Goal: Information Seeking & Learning: Learn about a topic

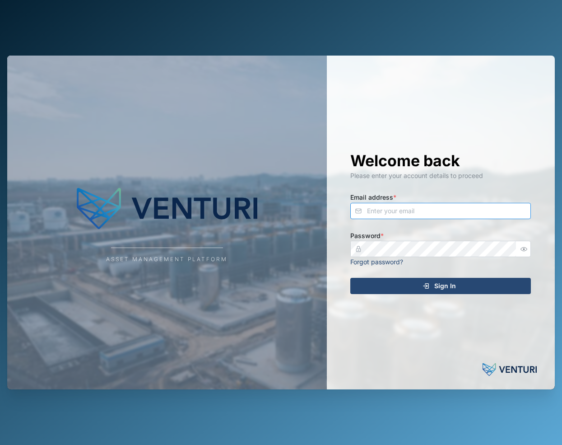
click at [381, 213] on input "Email address *" at bounding box center [440, 211] width 181 height 16
click at [217, 195] on img at bounding box center [167, 208] width 181 height 54
click at [409, 213] on input "Email address *" at bounding box center [440, 211] width 181 height 16
type input "sam.gopez@venturi.io"
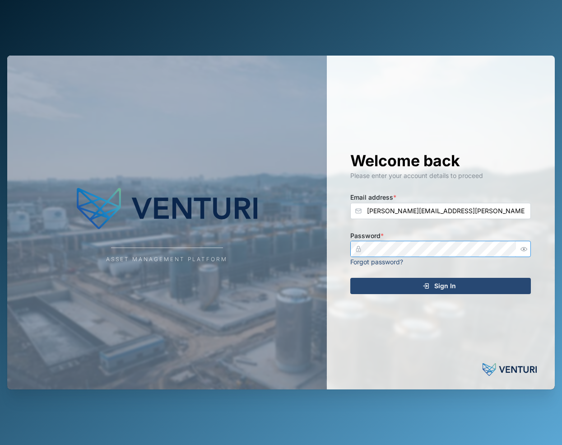
click at [350, 278] on button "Sign In" at bounding box center [440, 286] width 181 height 16
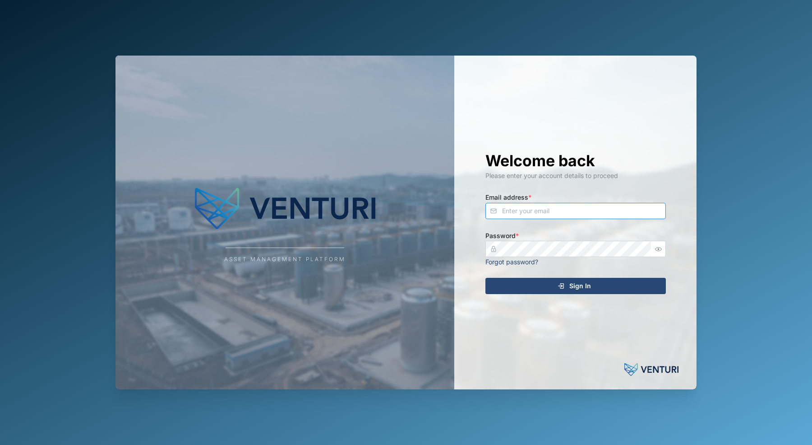
click at [533, 215] on input "Email address *" at bounding box center [576, 211] width 181 height 16
type input "sam.gopez@venturi.io"
click at [486, 278] on button "Sign In" at bounding box center [576, 286] width 181 height 16
click at [519, 200] on label "Email address *" at bounding box center [509, 197] width 46 height 10
click at [519, 203] on input "Email address *" at bounding box center [576, 211] width 181 height 16
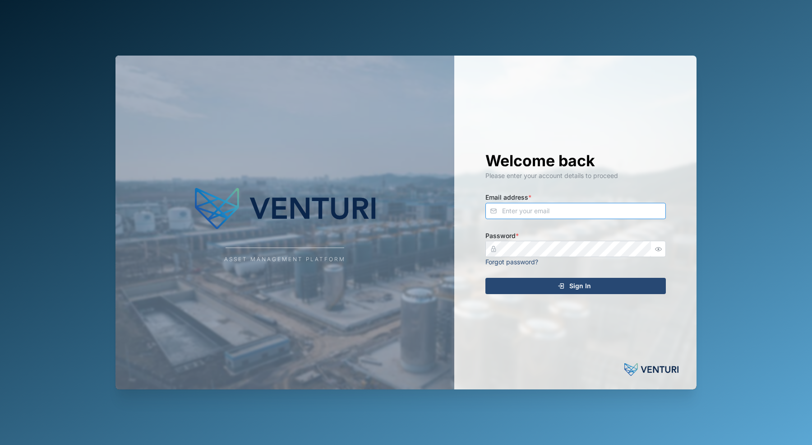
click at [522, 204] on input "Email address *" at bounding box center [576, 211] width 181 height 16
type input "sam.gopez@venturi.io"
click at [486, 278] on button "Sign In" at bounding box center [576, 286] width 181 height 16
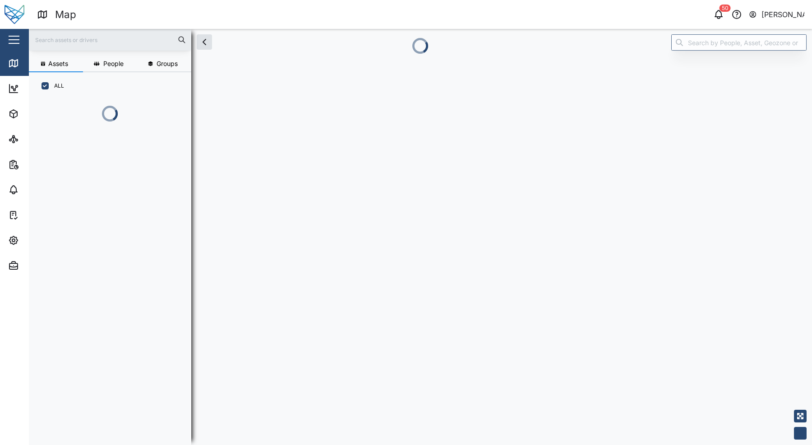
scroll to position [334, 141]
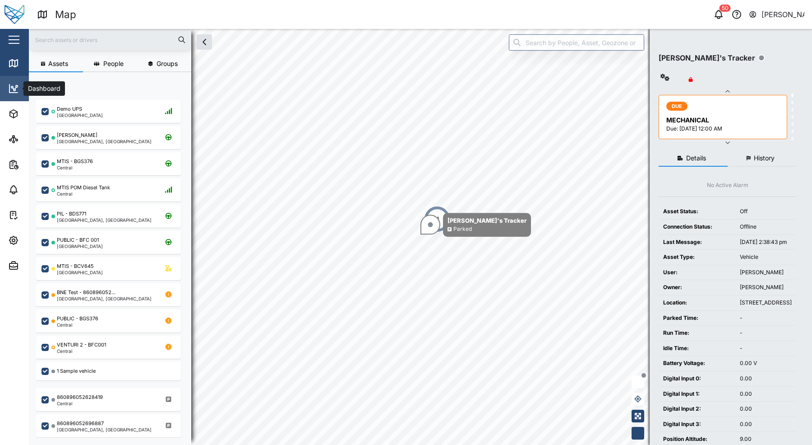
click at [5, 99] on link "Dashboard" at bounding box center [58, 88] width 117 height 25
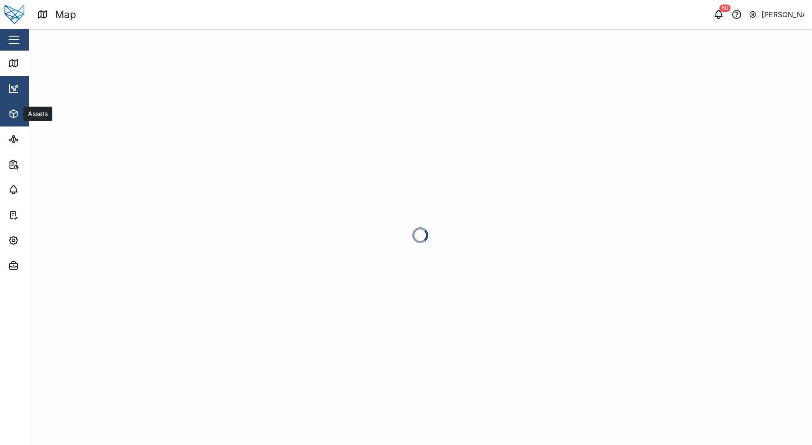
click at [14, 118] on icon "button" at bounding box center [13, 113] width 11 height 11
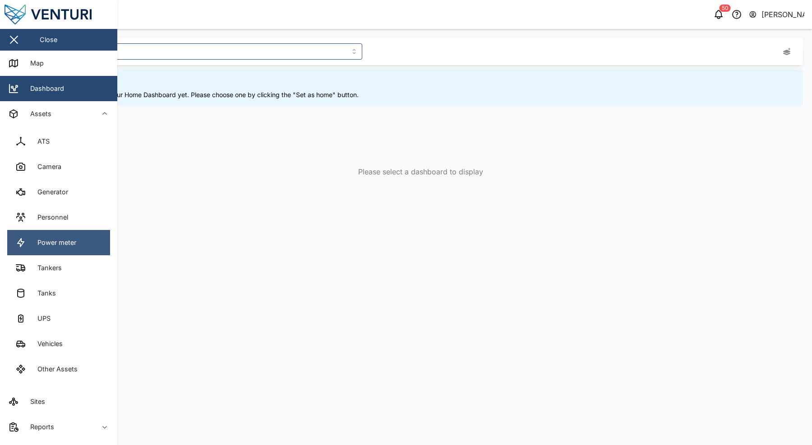
click at [76, 237] on div "Power meter" at bounding box center [54, 242] width 46 height 10
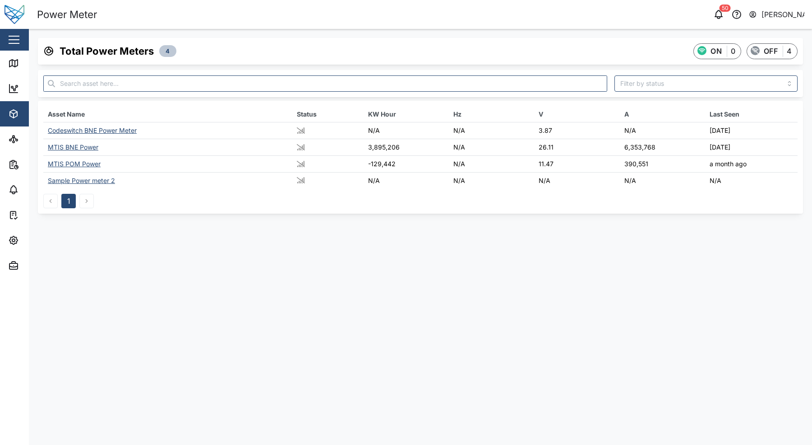
click at [89, 162] on div "MTIS POM Power" at bounding box center [74, 164] width 53 height 8
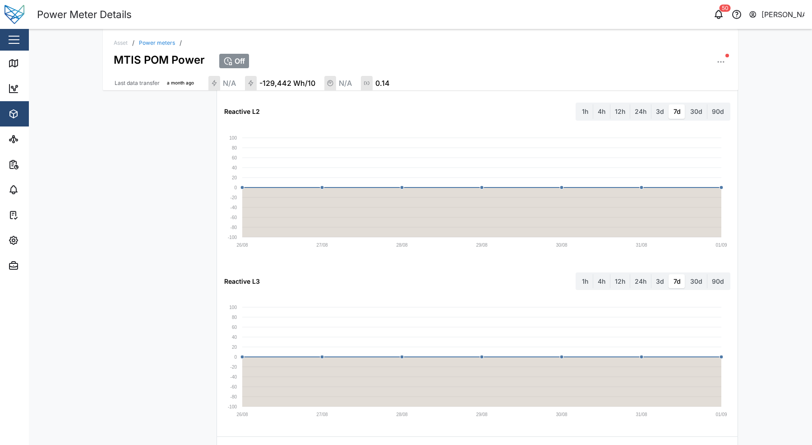
scroll to position [1077, 0]
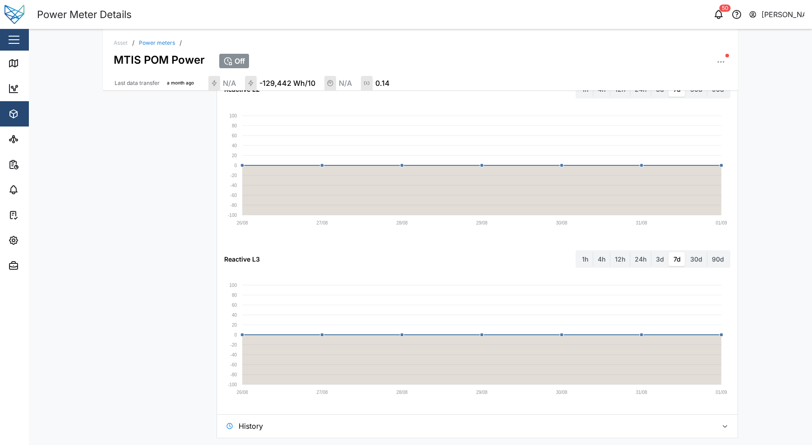
click at [270, 425] on span "History" at bounding box center [475, 425] width 472 height 23
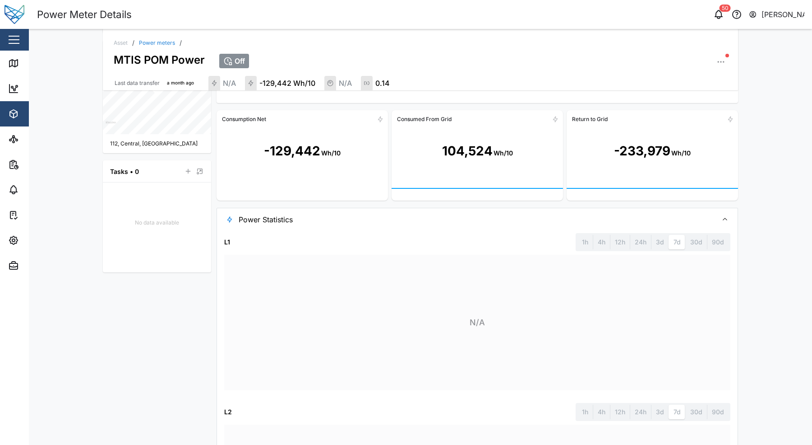
scroll to position [0, 0]
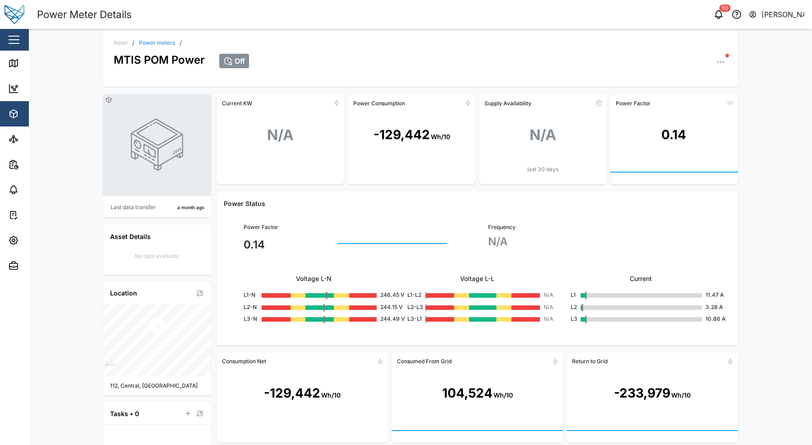
click at [715, 68] on button "button" at bounding box center [721, 62] width 13 height 13
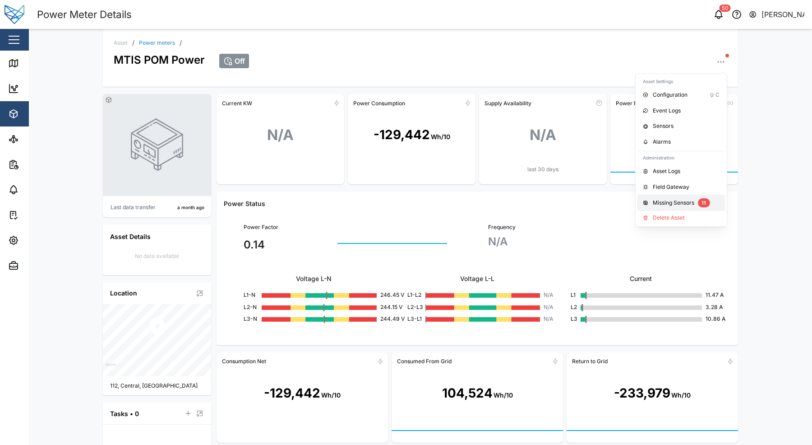
click at [687, 197] on button "Missing Sensors 11" at bounding box center [682, 203] width 88 height 16
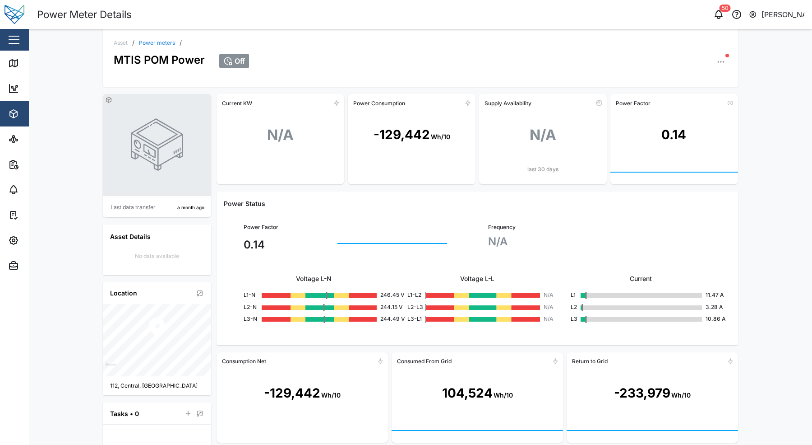
click at [750, 193] on div "Asset / Power meters / MTIS POM Power Off Last data transfer a month ago Asset …" at bounding box center [421, 237] width 784 height 416
click at [399, 122] on div "-129,442 Wh/10" at bounding box center [412, 135] width 128 height 50
click at [399, 123] on div "-129,442 Wh/10" at bounding box center [412, 135] width 128 height 50
click at [381, 116] on div "-129,442 Wh/10" at bounding box center [412, 135] width 128 height 50
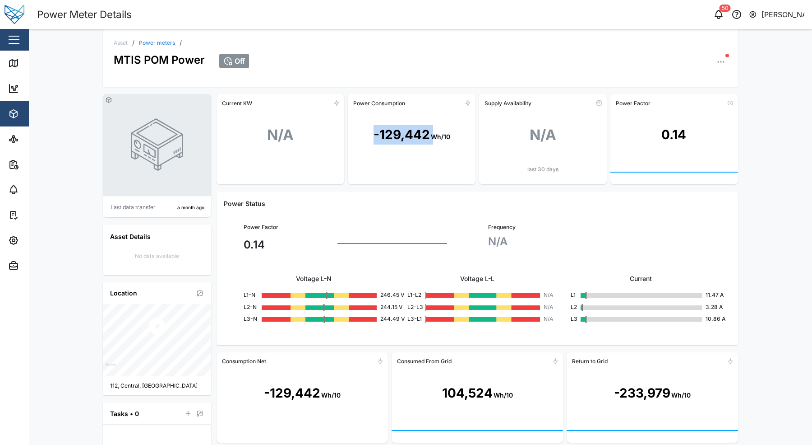
click at [381, 116] on div "-129,442 Wh/10" at bounding box center [412, 135] width 128 height 50
click at [9, 72] on link "Map" at bounding box center [58, 63] width 117 height 25
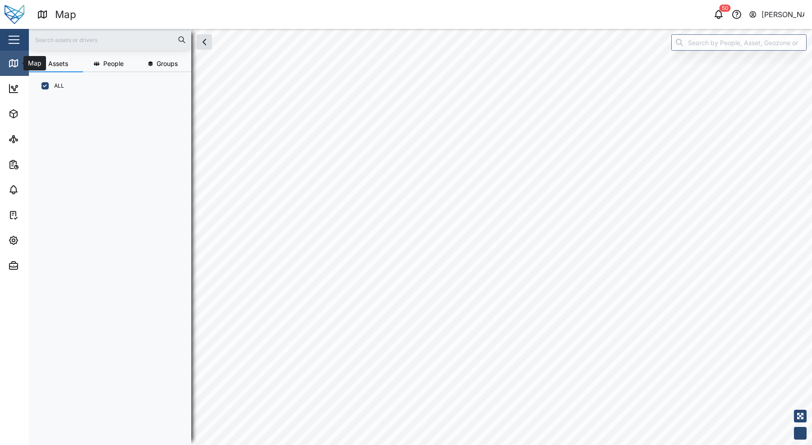
scroll to position [334, 141]
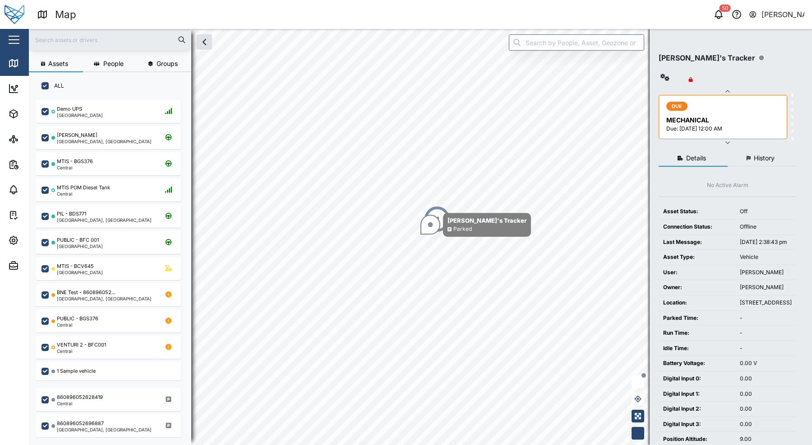
click at [50, 84] on label "ALL" at bounding box center [56, 85] width 15 height 7
click at [49, 84] on input "ALL" at bounding box center [45, 85] width 7 height 7
checkbox input "false"
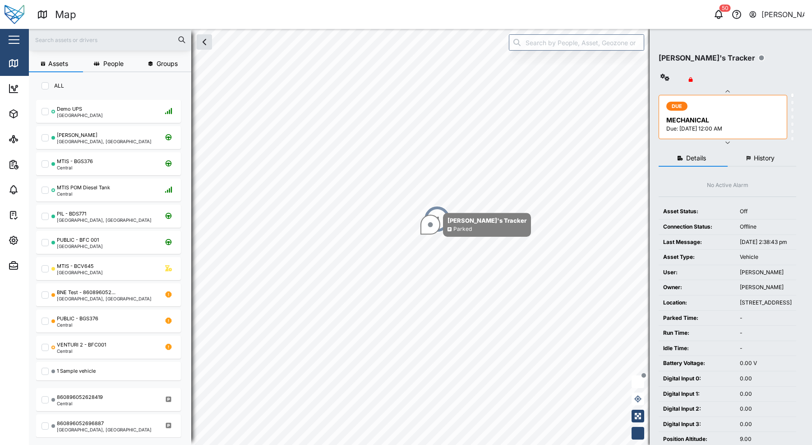
checkbox input "false"
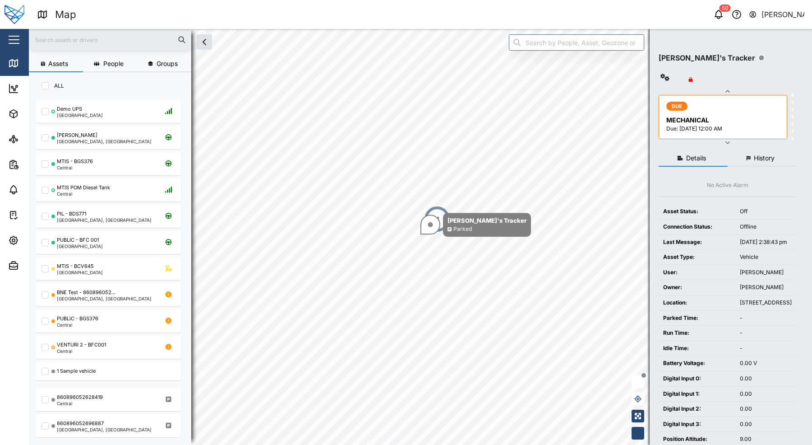
checkbox input "false"
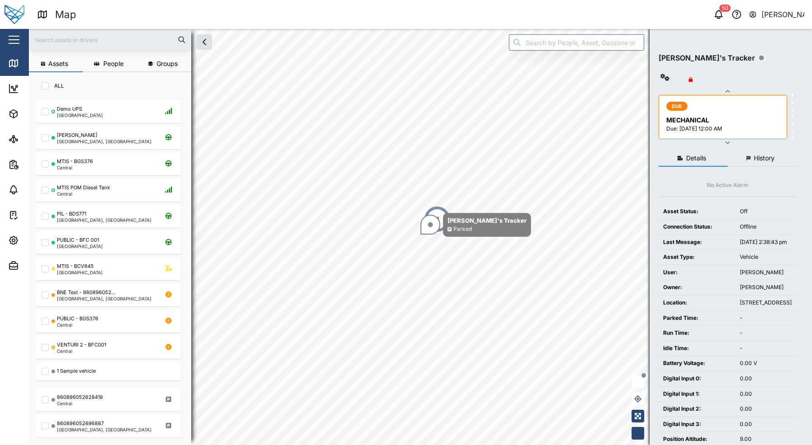
checkbox input "false"
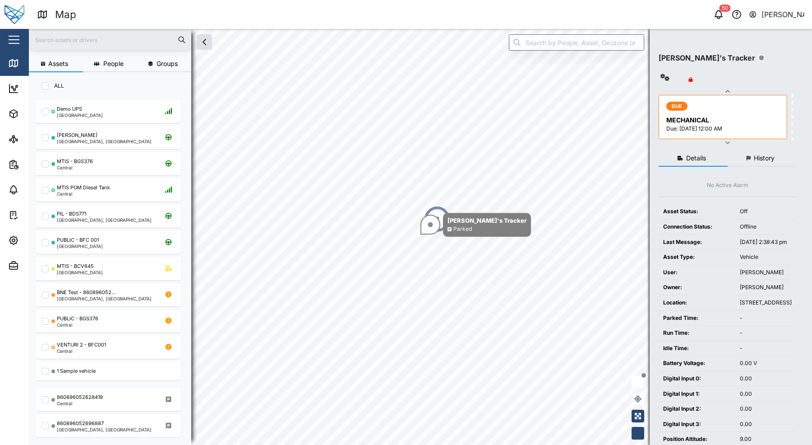
checkbox input "false"
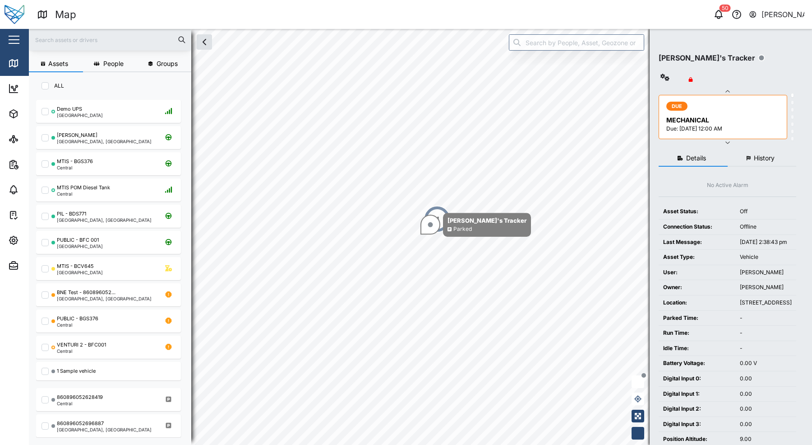
checkbox input "false"
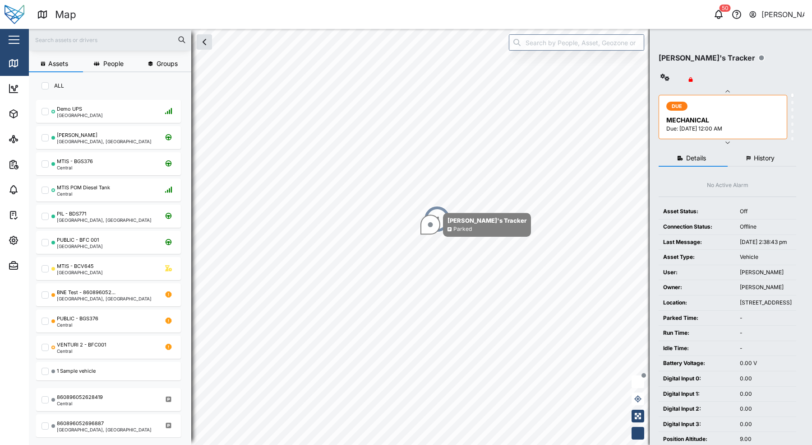
checkbox input "false"
click at [58, 82] on label "NONE" at bounding box center [59, 85] width 21 height 7
click at [49, 82] on input "NONE" at bounding box center [45, 85] width 7 height 7
checkbox input "true"
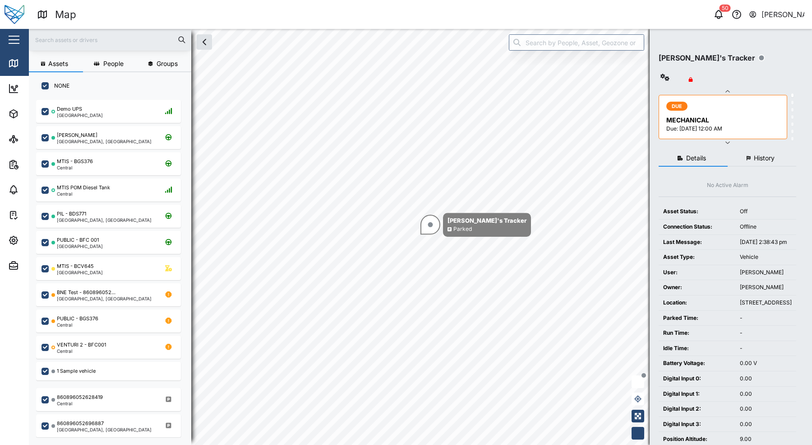
checkbox input "true"
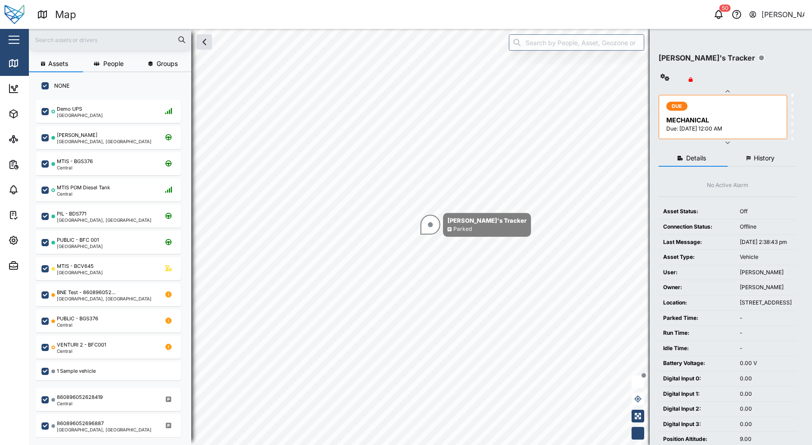
checkbox input "true"
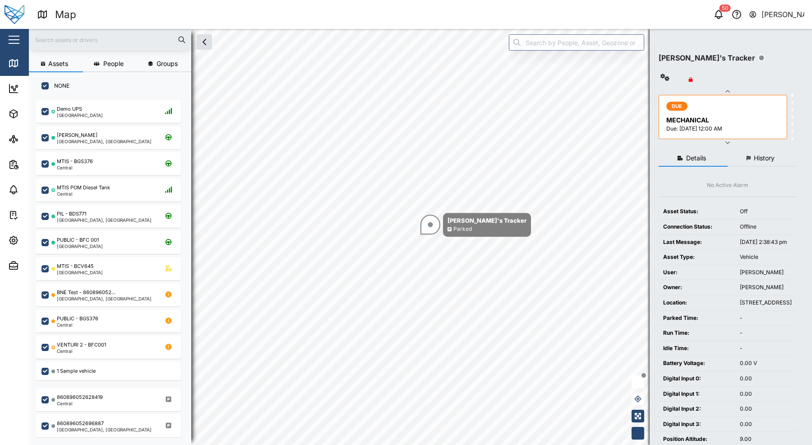
checkbox input "true"
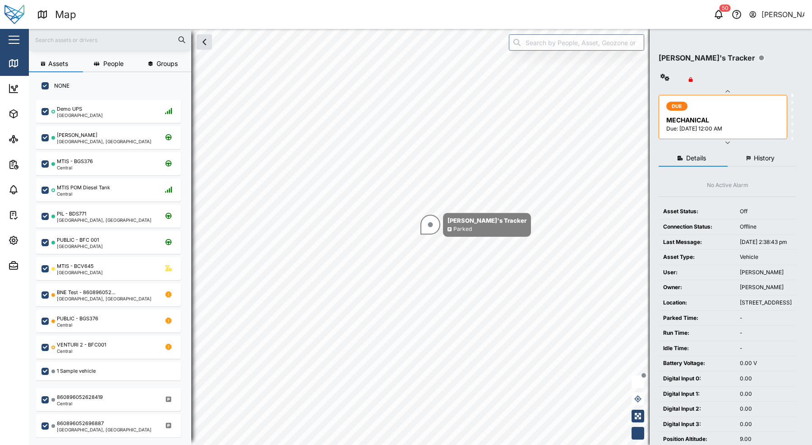
checkbox input "true"
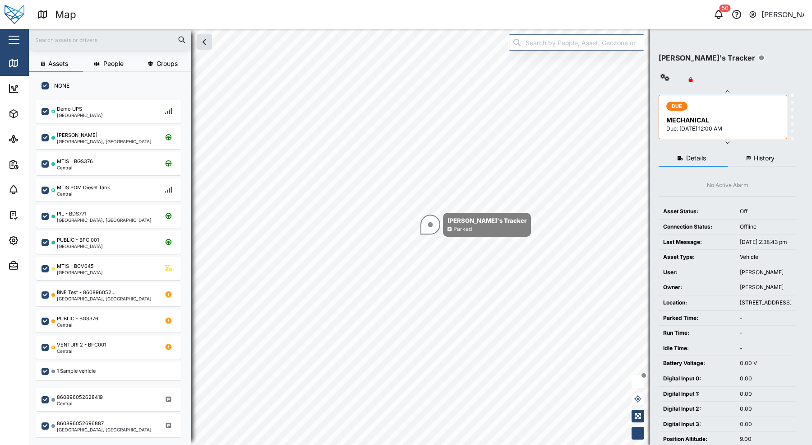
checkbox input "true"
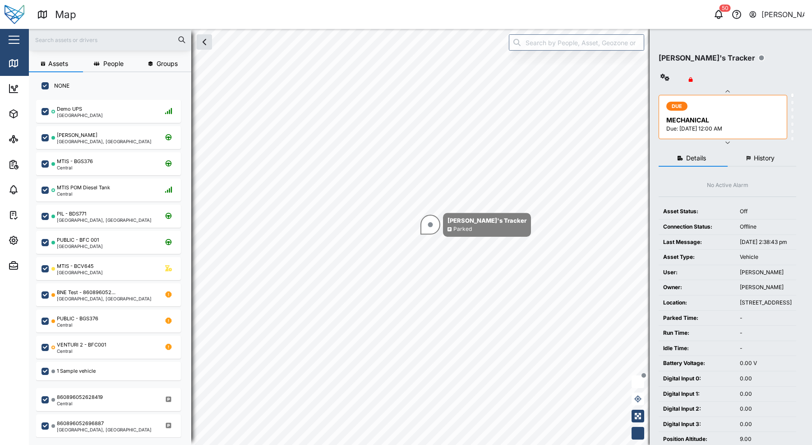
checkbox input "true"
click at [46, 85] on input "ALL" at bounding box center [45, 85] width 7 height 7
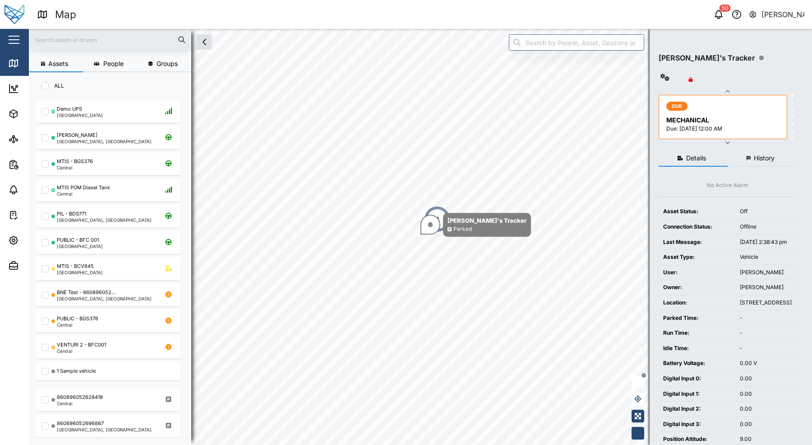
checkbox input "false"
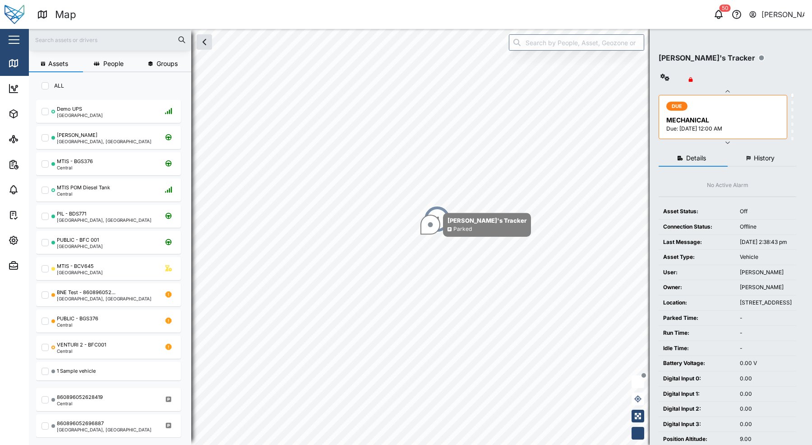
checkbox input "false"
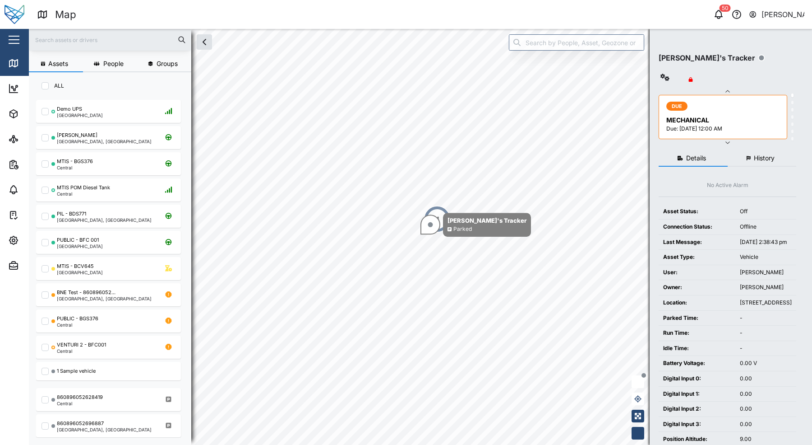
checkbox input "false"
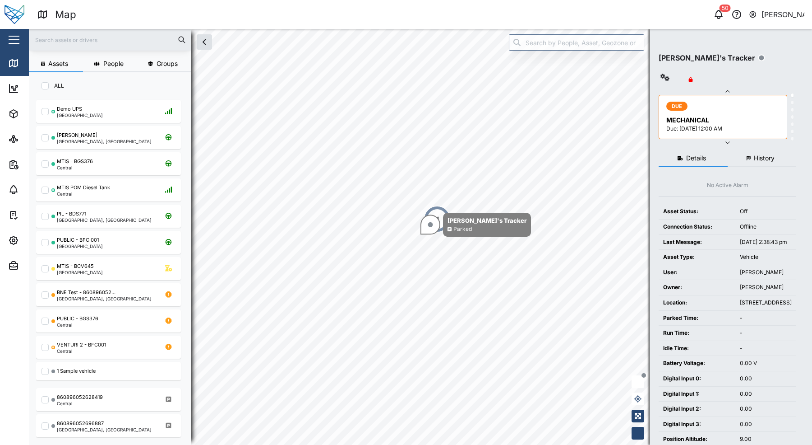
checkbox input "false"
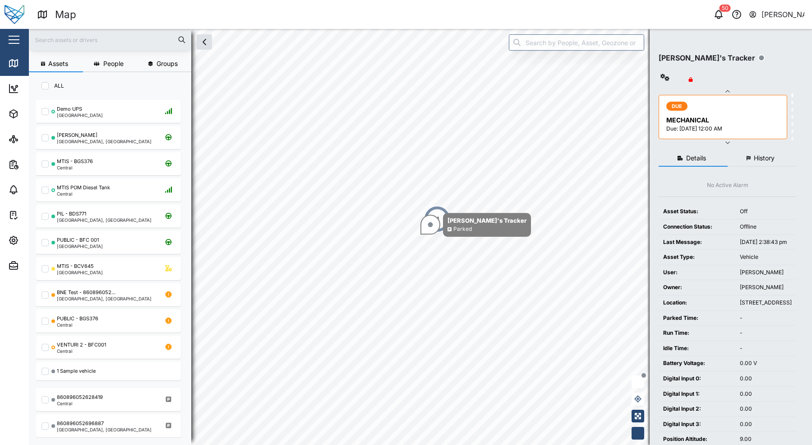
checkbox input "false"
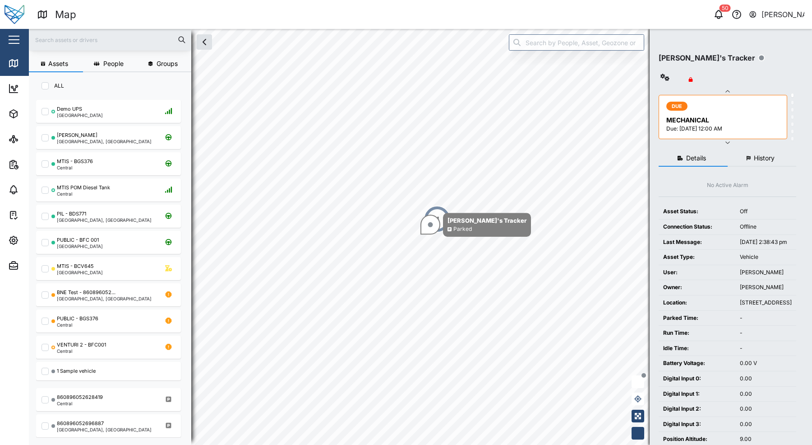
checkbox input "false"
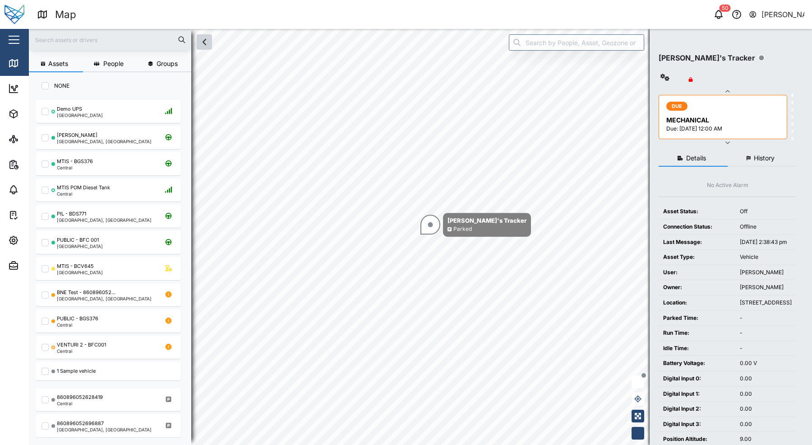
click at [202, 46] on icon "button" at bounding box center [204, 42] width 11 height 11
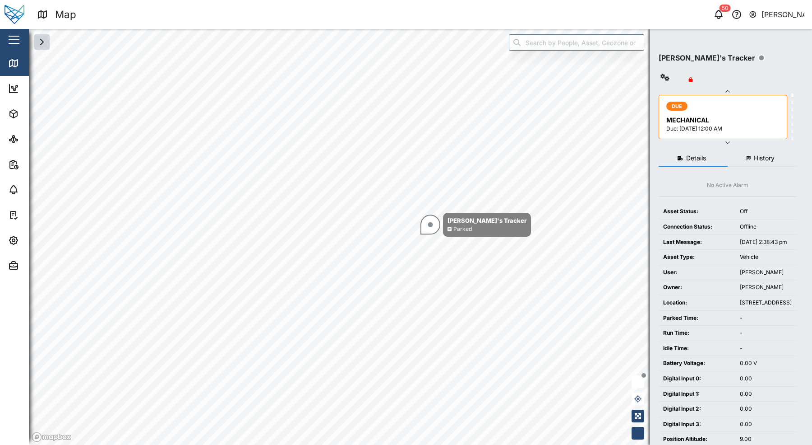
click at [48, 43] on button "button" at bounding box center [41, 41] width 15 height 15
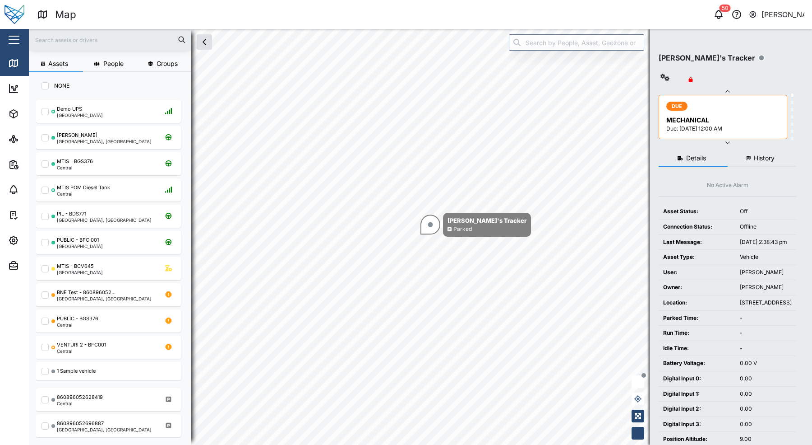
scroll to position [334, 141]
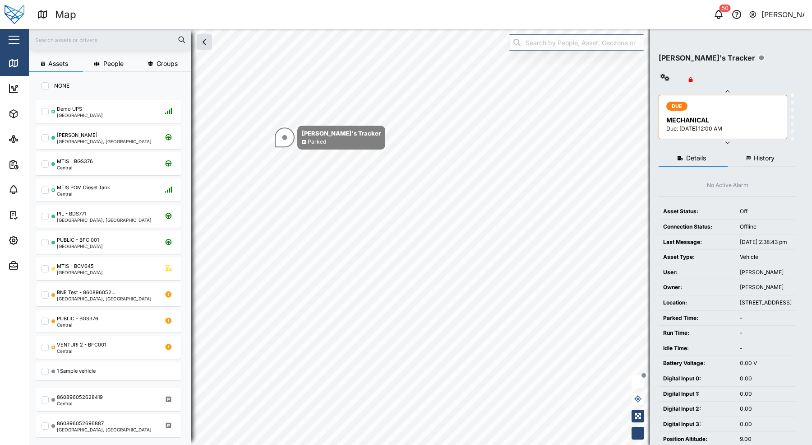
click at [144, 81] on div "NONE" at bounding box center [110, 82] width 162 height 20
click at [576, 42] on input "search" at bounding box center [576, 42] width 135 height 16
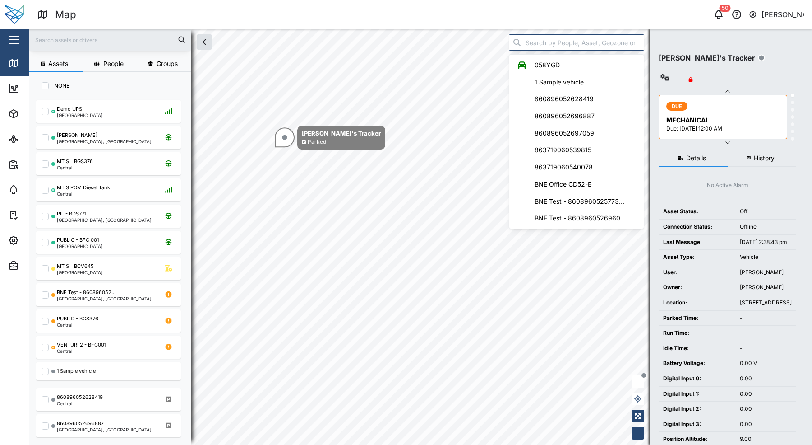
click at [163, 86] on div "NONE" at bounding box center [110, 82] width 162 height 20
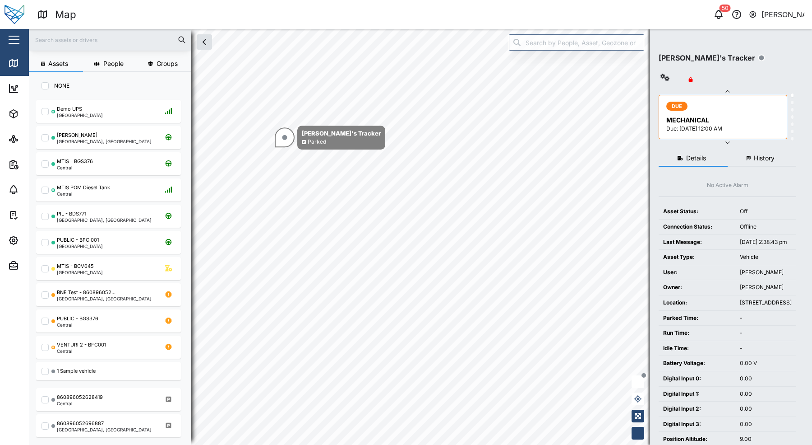
click at [116, 66] on span "People" at bounding box center [113, 63] width 20 height 6
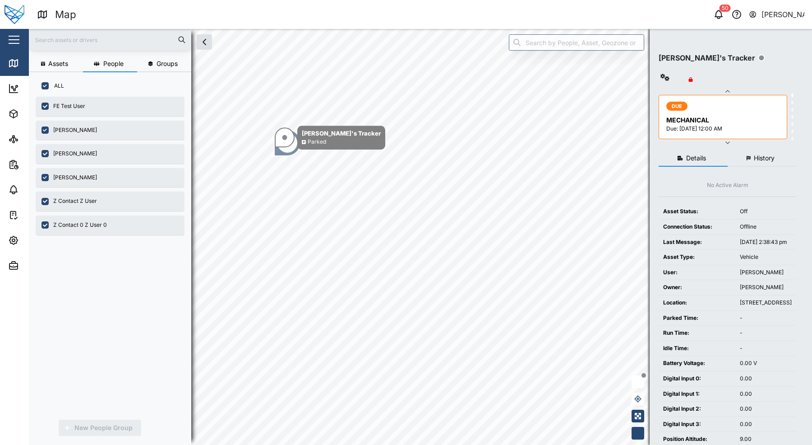
click at [55, 65] on span "Assets" at bounding box center [58, 63] width 20 height 6
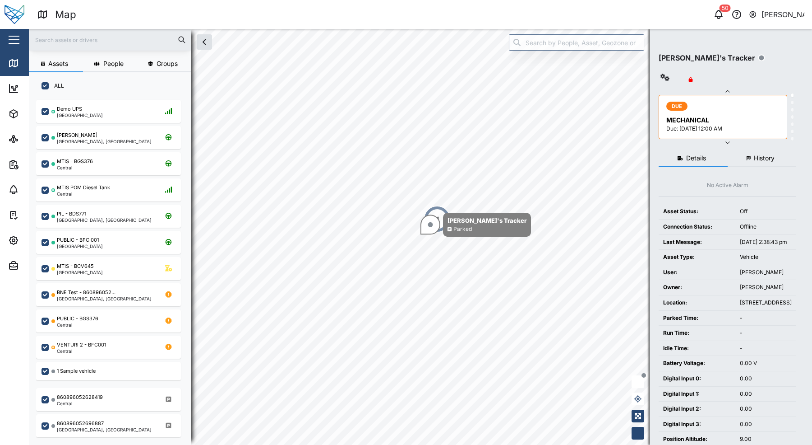
click at [54, 79] on div "ALL" at bounding box center [110, 82] width 162 height 20
click at [52, 82] on label "ALL" at bounding box center [56, 85] width 15 height 7
click at [49, 82] on input "ALL" at bounding box center [45, 85] width 7 height 7
checkbox input "false"
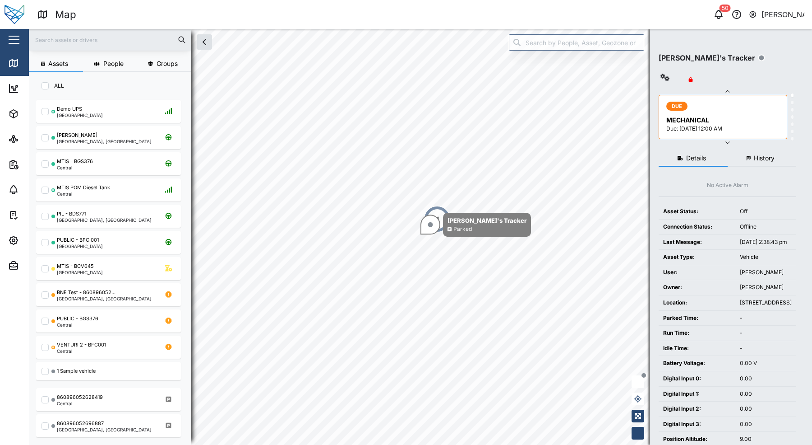
checkbox input "false"
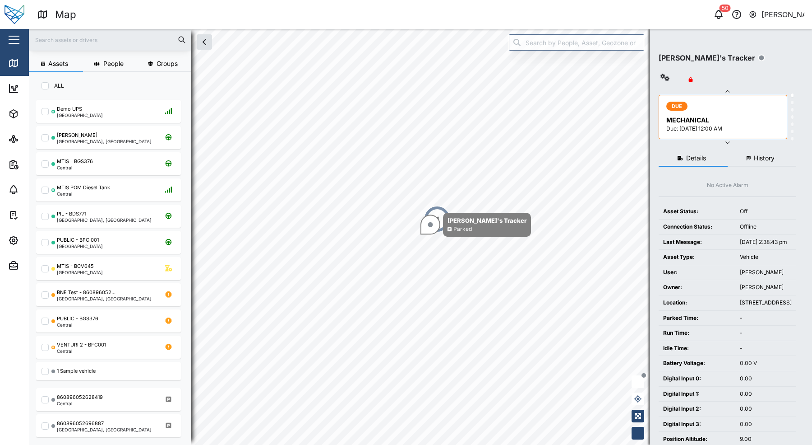
checkbox input "false"
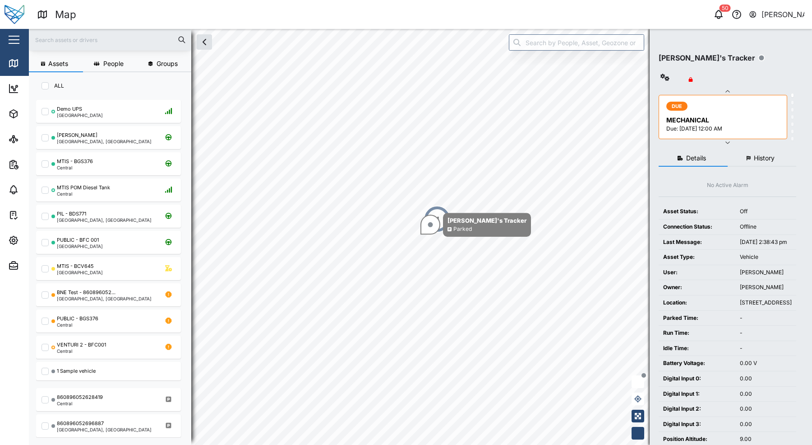
checkbox input "false"
click at [61, 69] on button "Assets" at bounding box center [56, 64] width 54 height 16
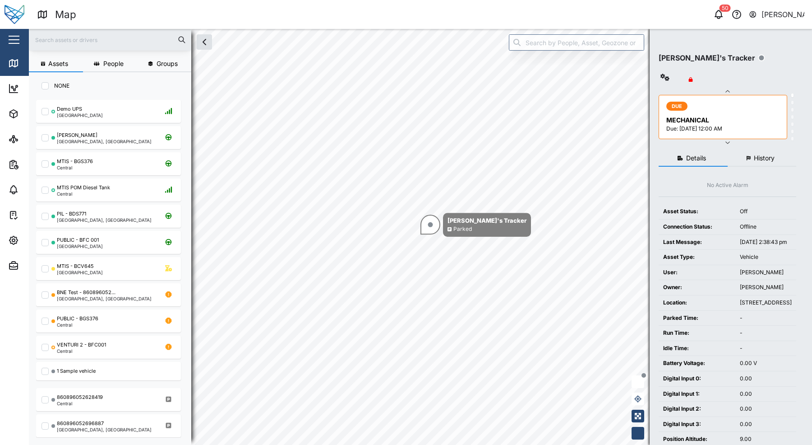
click at [75, 48] on div at bounding box center [110, 40] width 162 height 22
click at [79, 42] on input "text" at bounding box center [110, 40] width 152 height 14
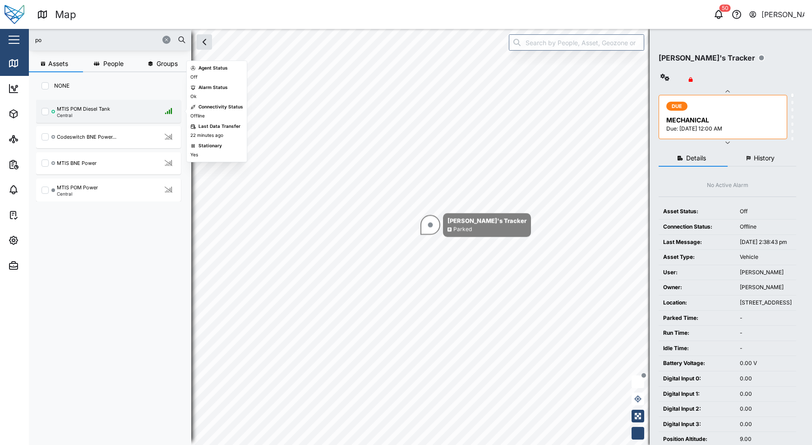
type input "po"
click at [77, 116] on div "Central" at bounding box center [83, 115] width 53 height 5
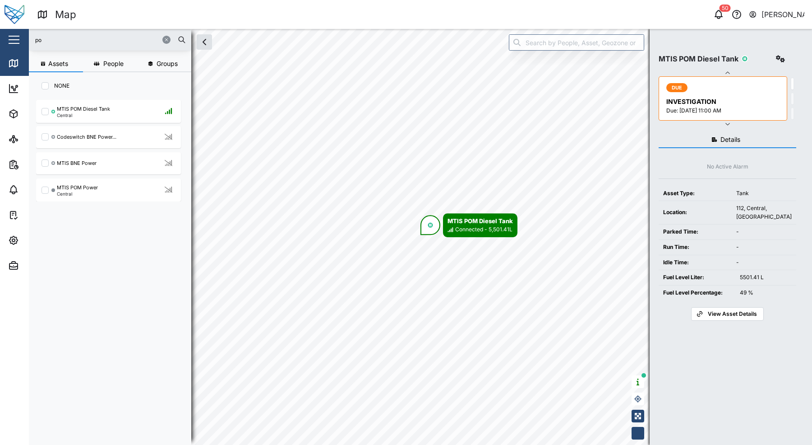
click at [740, 318] on span "View Asset Details" at bounding box center [732, 313] width 49 height 13
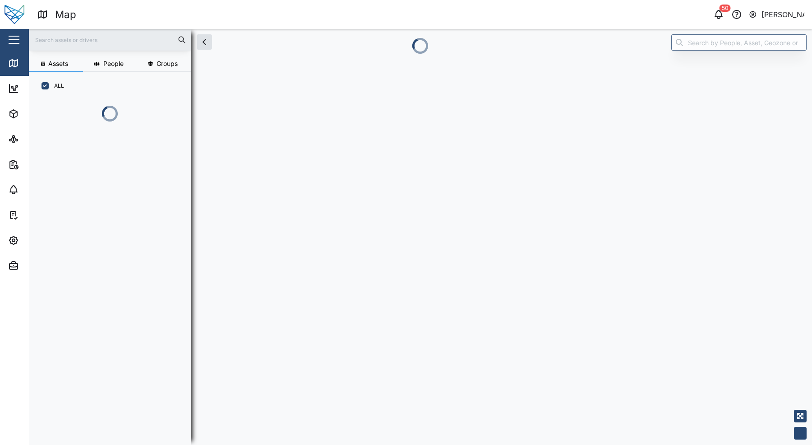
scroll to position [334, 141]
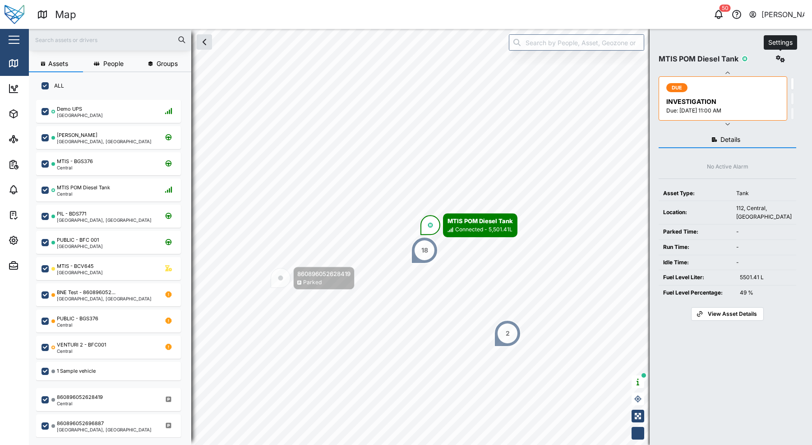
click at [776, 57] on icon "button" at bounding box center [780, 58] width 9 height 7
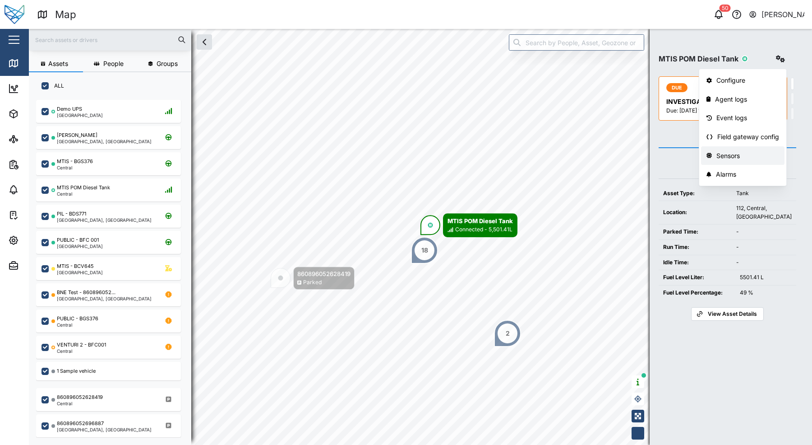
click at [740, 157] on div "Sensors" at bounding box center [748, 156] width 63 height 10
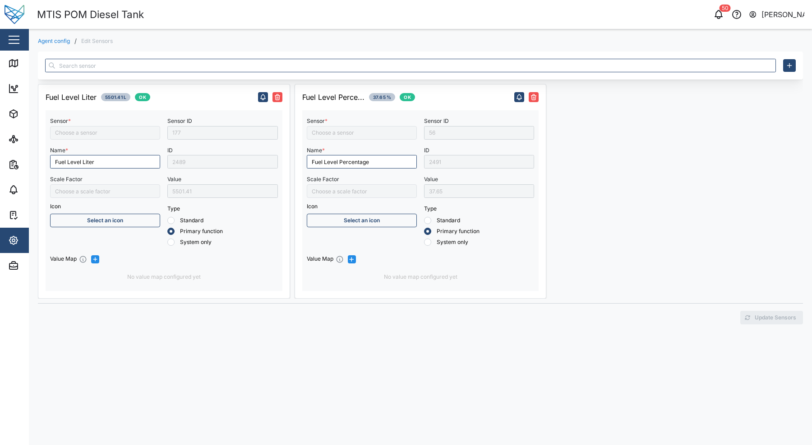
type input "Fuel level"
type input "Fuel Level Liter"
click at [12, 242] on icon "button" at bounding box center [13, 240] width 11 height 11
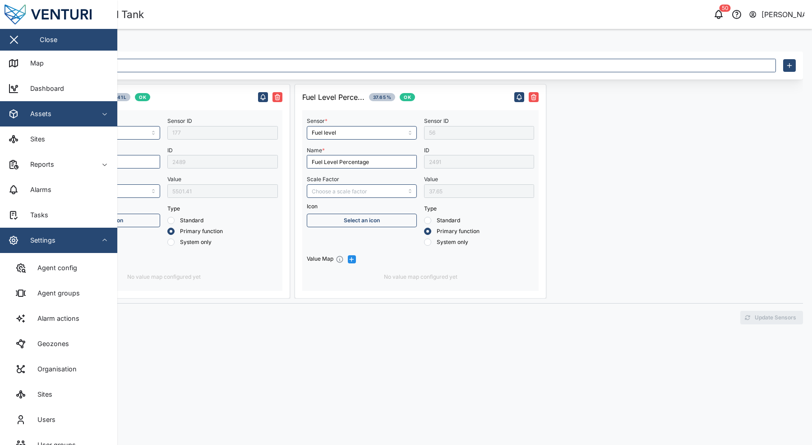
click at [82, 109] on div "Assets" at bounding box center [49, 113] width 82 height 11
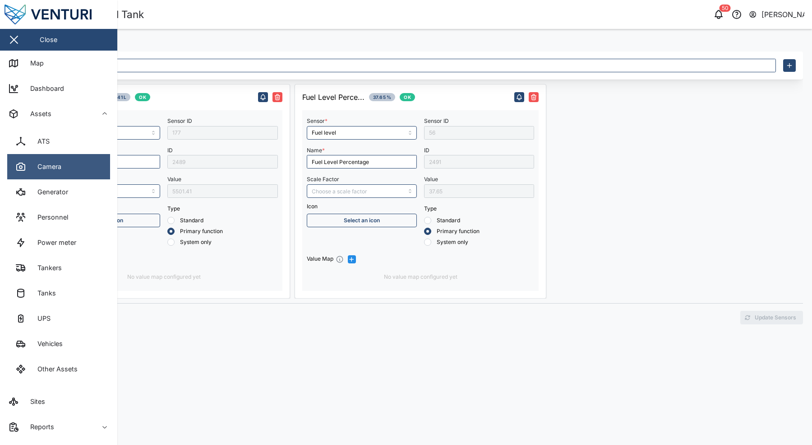
click at [67, 178] on link "Camera" at bounding box center [58, 166] width 103 height 25
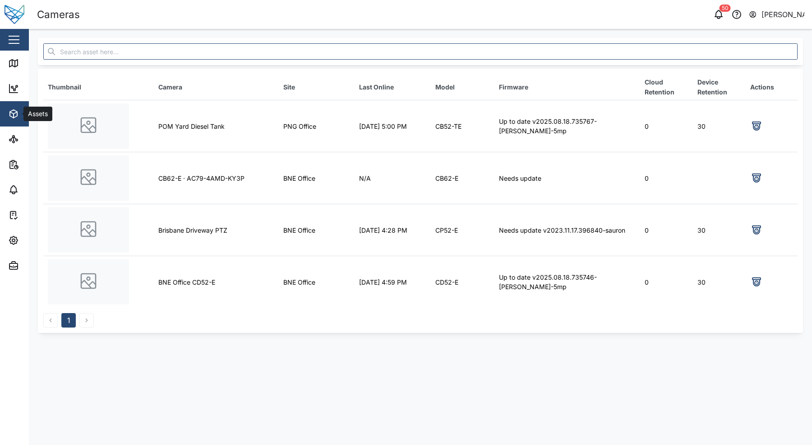
click at [22, 109] on div "Assets" at bounding box center [49, 113] width 82 height 11
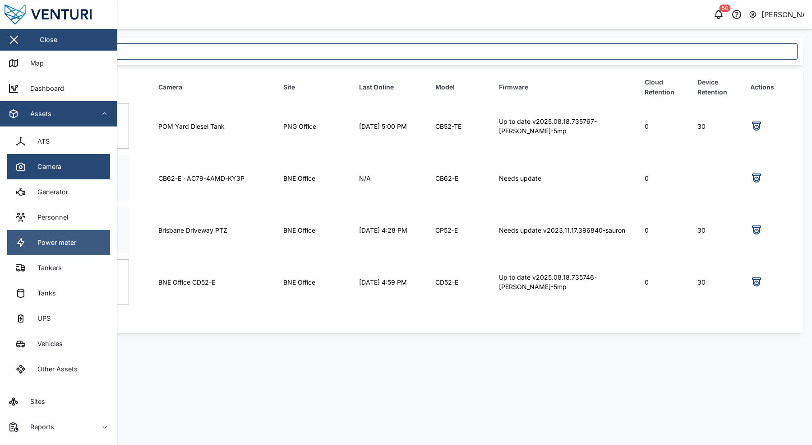
click at [90, 247] on link "Power meter" at bounding box center [58, 242] width 103 height 25
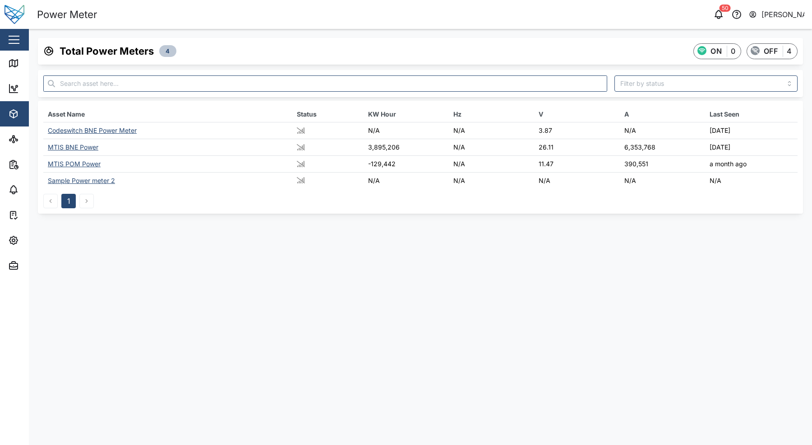
click at [83, 166] on div "MTIS POM Power" at bounding box center [74, 164] width 53 height 8
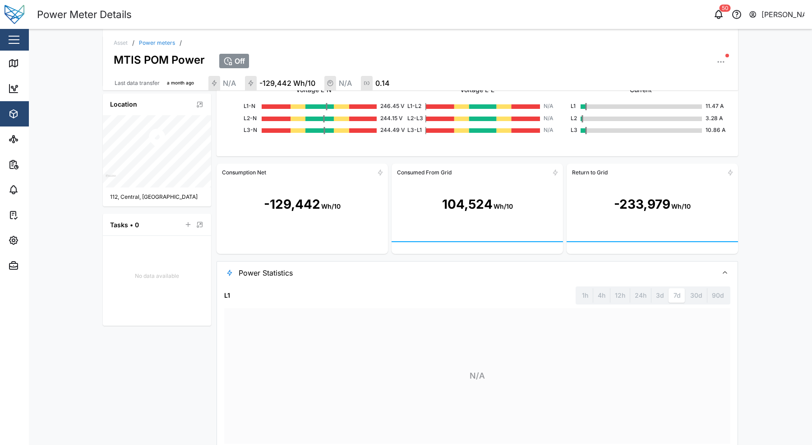
scroll to position [192, 0]
click at [719, 59] on icon "button" at bounding box center [721, 61] width 9 height 9
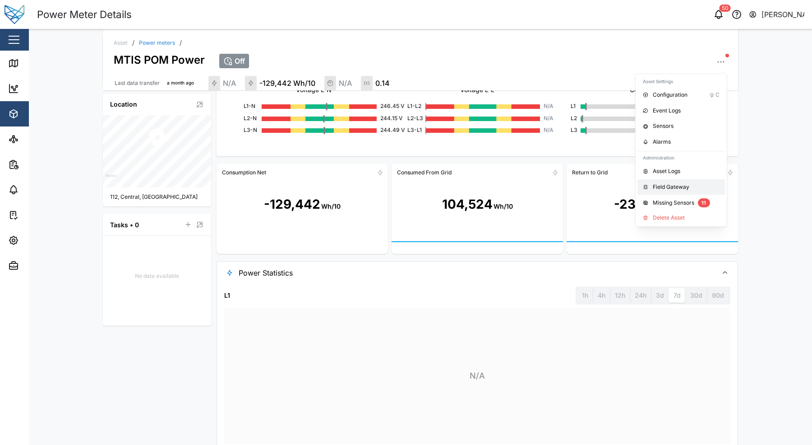
click at [704, 180] on link "Field Gateway" at bounding box center [682, 187] width 88 height 16
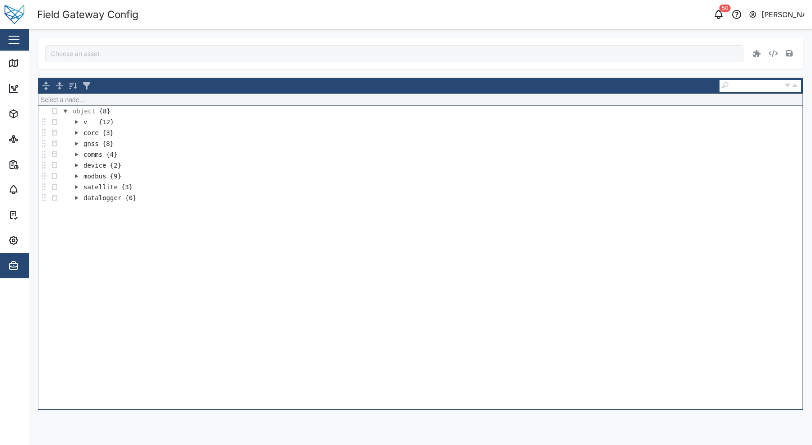
type input "MTIS POM Power"
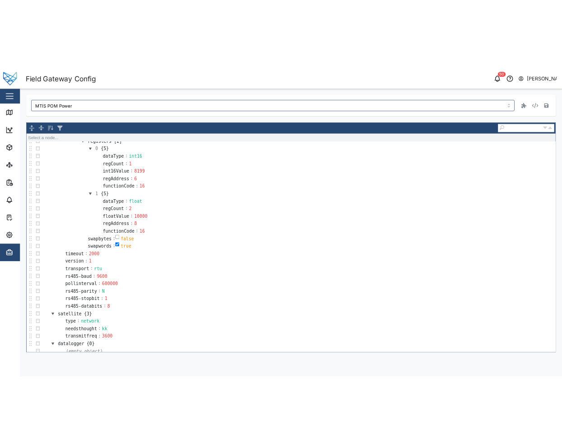
scroll to position [3207, 0]
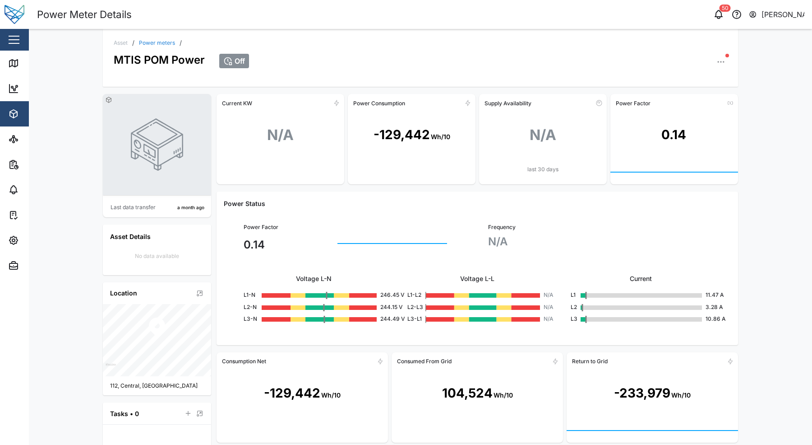
click at [719, 61] on icon "button" at bounding box center [721, 61] width 9 height 9
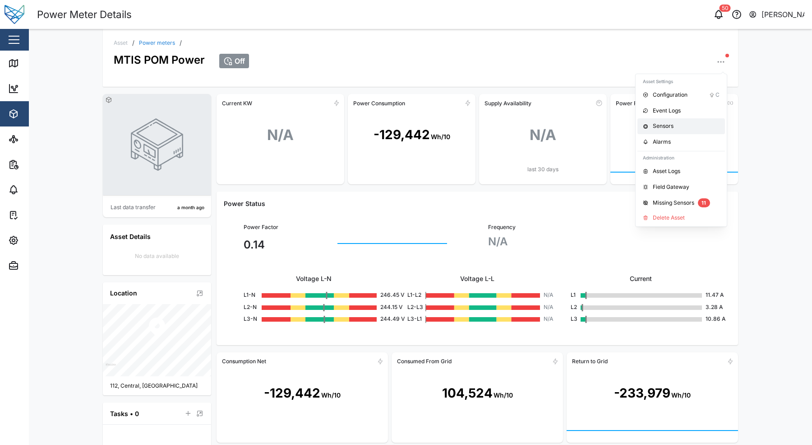
click at [686, 128] on div "Sensors" at bounding box center [686, 126] width 67 height 9
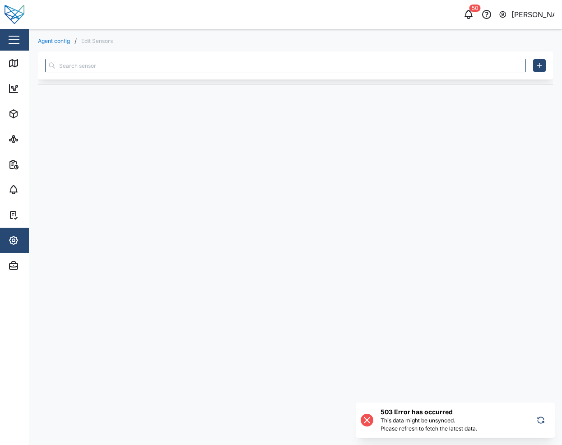
click at [400, 9] on div "50 Sam Gopez" at bounding box center [432, 14] width 259 height 13
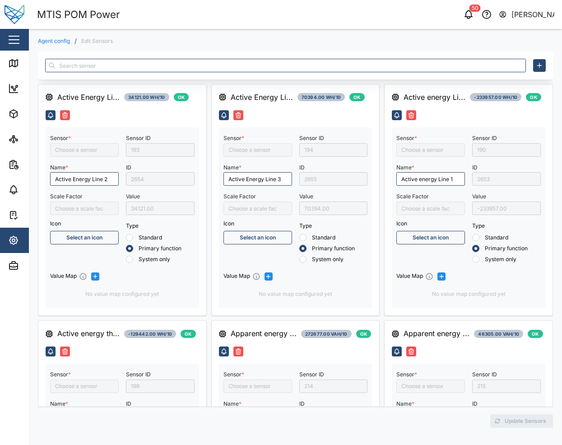
type input "Active Energy Line 2"
type input "Active energy three phase"
type input "Apparent energy line 3"
type input "Capacitive Reactive energy line 2"
type input "Inductive Reactive energy line 1"
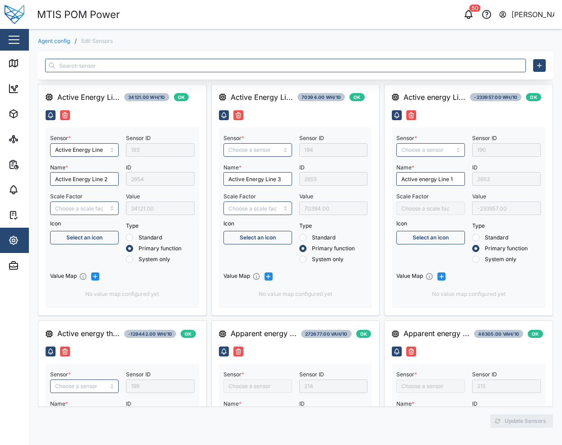
type input "Active Energy Line 3"
type input "Apparent energy three phase"
type input "Active energy Line 1"
type input "Apparent energy line 1"
type input "Capacitive Reactive energy line 3"
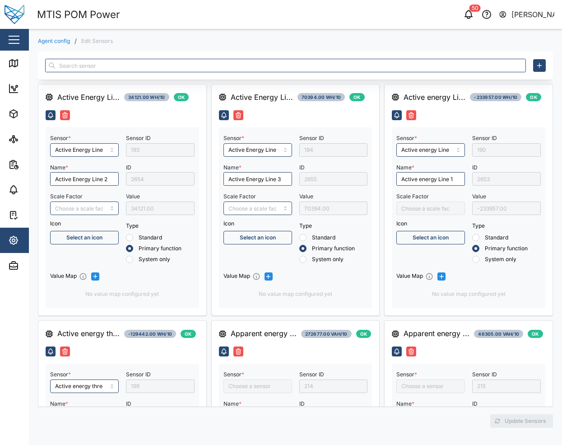
type input "Inductive Reactive energy line 2"
type input "Apparent energy line 2"
type input "Capacitive Reactive energy three phase"
type input "Capacitive Reactive energy line 1"
type input "Inductive Reactive energy line 3"
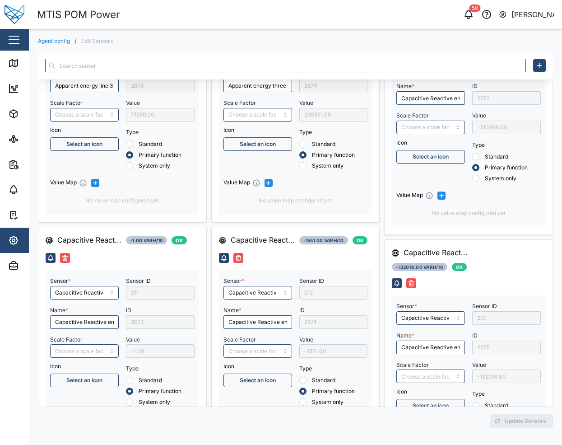
scroll to position [613, 0]
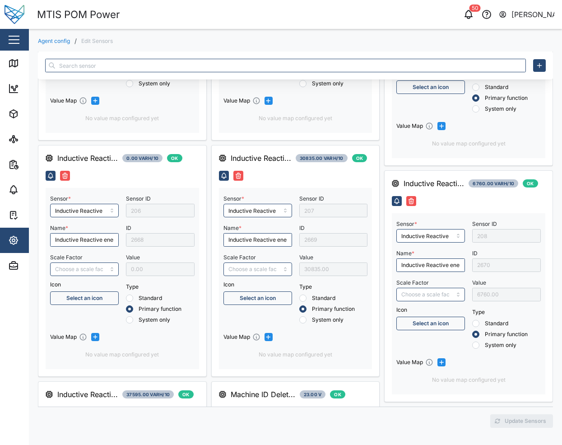
type input "Positive Active energy three phase"
type input "Power Factor Line 3"
type input "Inductive Reactive energy three phase"
type input "Positive Active Energy Line 1"
type input "Power Factor Line 1"
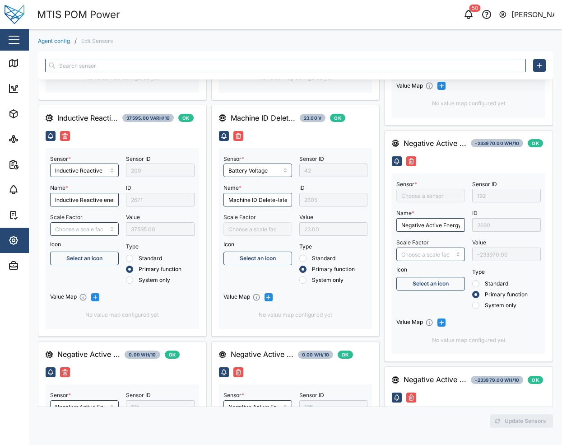
type input "Negative Active Energy Line 2"
type input "Battery Voltage"
type input "Negative Active Energy Line 3"
type input "Power Factor Three Phase"
type input "Positive Active Energy Line 3"
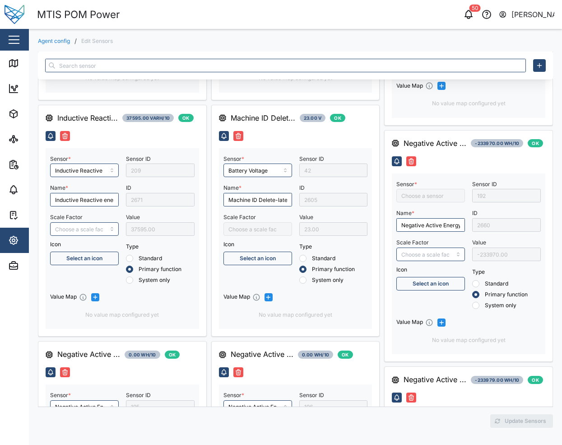
type input "Negative Active energy 3 phase"
type input "Positive Active Energy Line 2"
type input "RMS line current Line 1"
type input "Power Factor Line 2"
type input "Negative Active Energy Line 1"
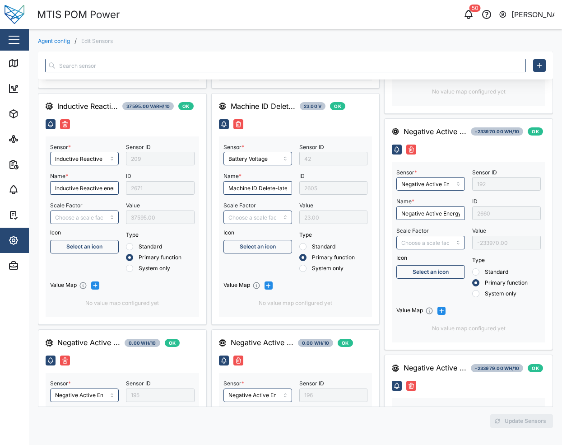
scroll to position [1363, 0]
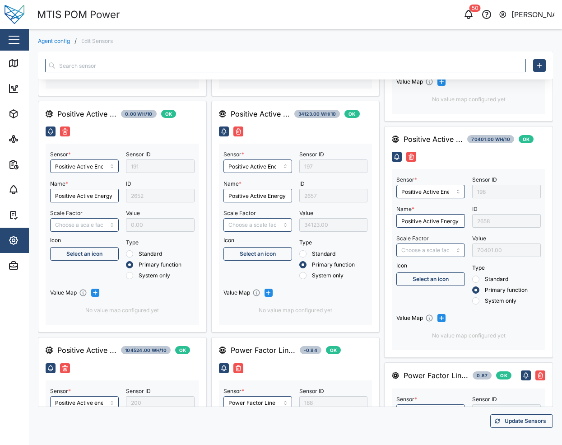
type input "Reactive energy three phase"
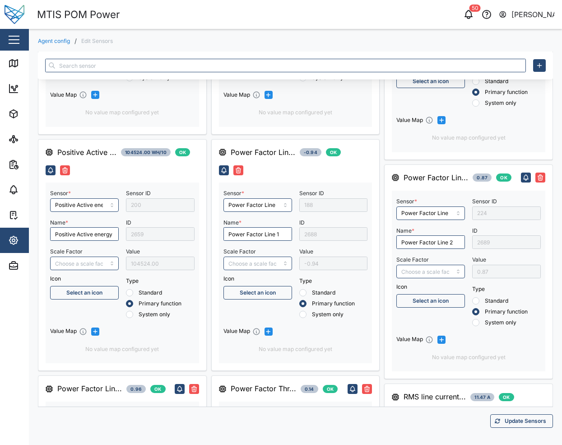
type input "RMS line current Line 3"
type input "RMS star voltage L2-N"
type input "Engine operating state"
type input "RMS line current Line 2"
type input "RMS star voltage L3-N"
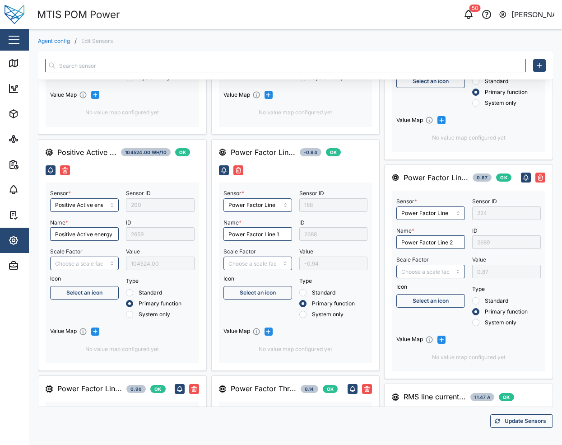
type input "RMS star avg value voltage"
type input "Reactive energy line 1"
type input "Reactive energy line 2"
type input "Reactive energy line 3"
type input "RMS star voltage L1-N"
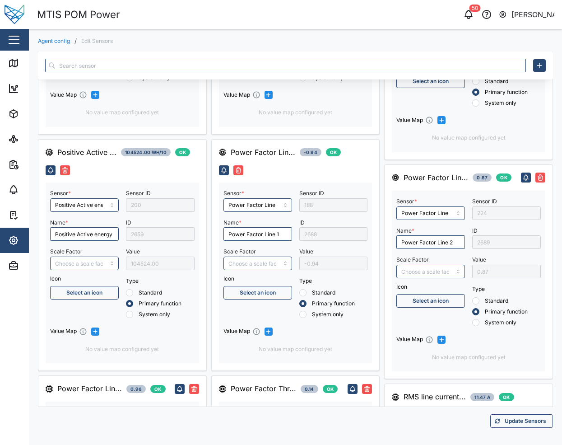
scroll to position [1881, 0]
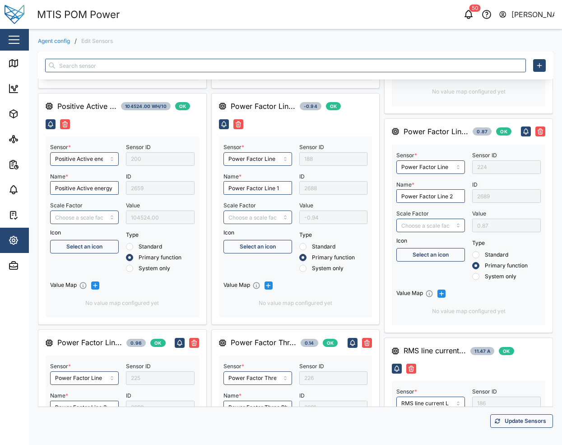
type input "RMS line current Line N"
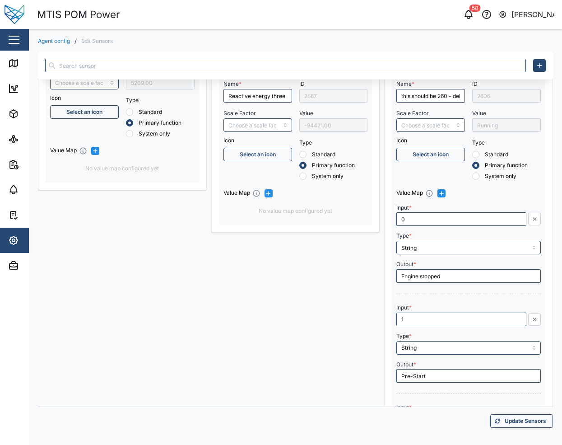
scroll to position [3023, 0]
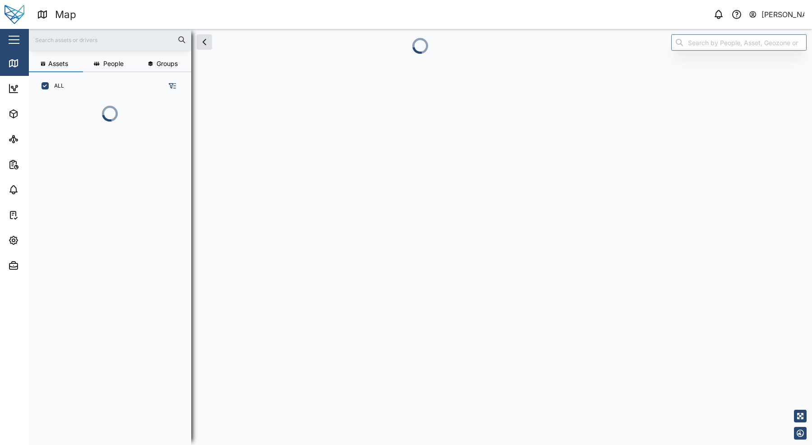
scroll to position [334, 141]
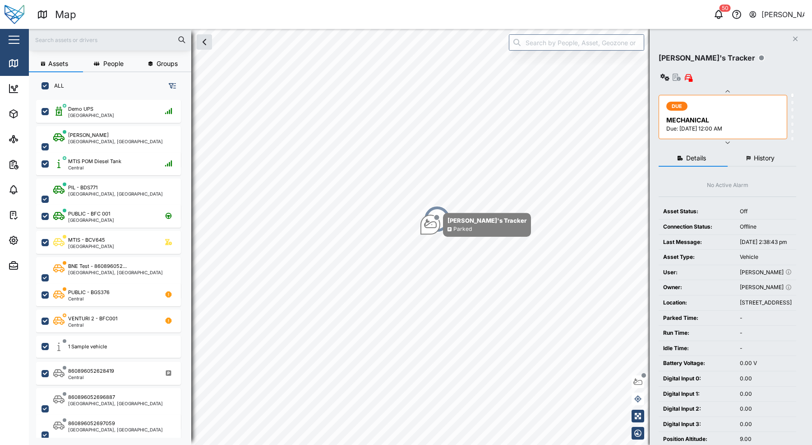
click at [173, 84] on icon "button" at bounding box center [172, 85] width 7 height 5
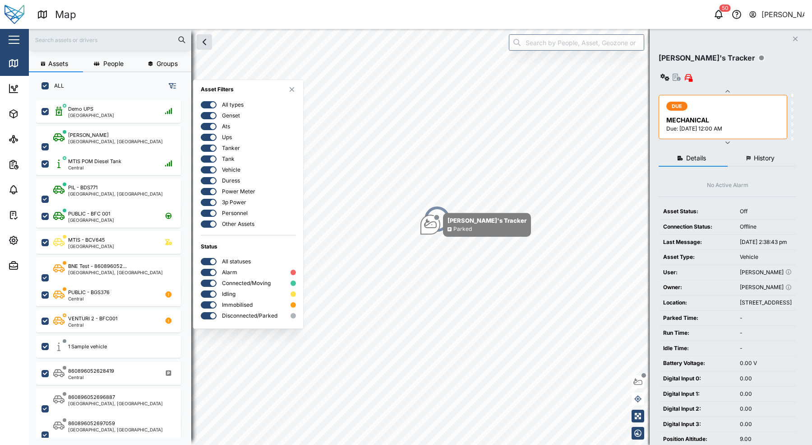
click at [211, 106] on div at bounding box center [212, 104] width 5 height 5
click at [201, 101] on input "checkbox" at bounding box center [201, 101] width 0 height 0
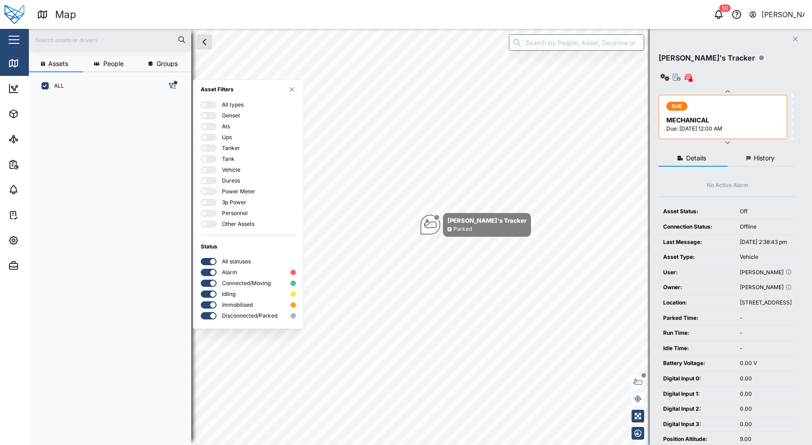
click at [208, 191] on div at bounding box center [211, 191] width 9 height 6
click at [201, 188] on input "checkbox" at bounding box center [201, 188] width 0 height 0
drag, startPoint x: 92, startPoint y: 205, endPoint x: 93, endPoint y: 198, distance: 7.3
click at [92, 205] on div "Codeswitch BNE Power... MTIS BNE Power MTIS POM Power Central" at bounding box center [113, 267] width 155 height 341
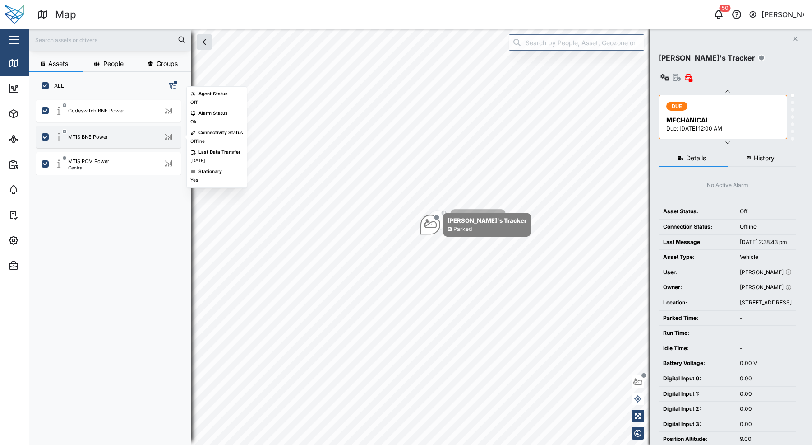
click at [97, 134] on div "MTIS BNE Power" at bounding box center [88, 137] width 40 height 8
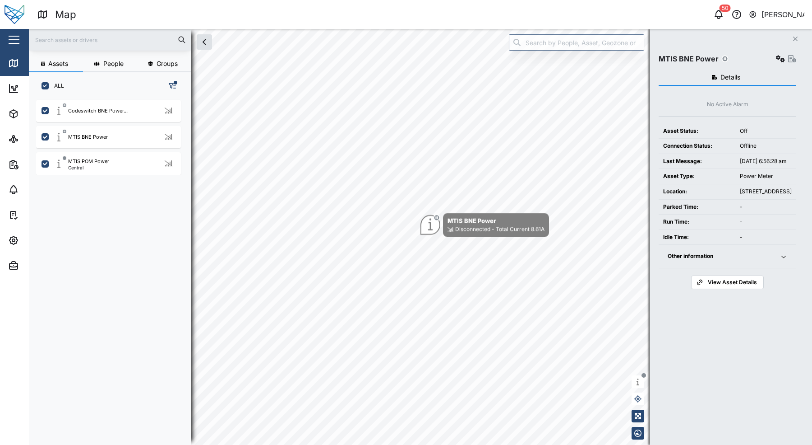
click at [739, 268] on span "Other information" at bounding box center [719, 256] width 102 height 23
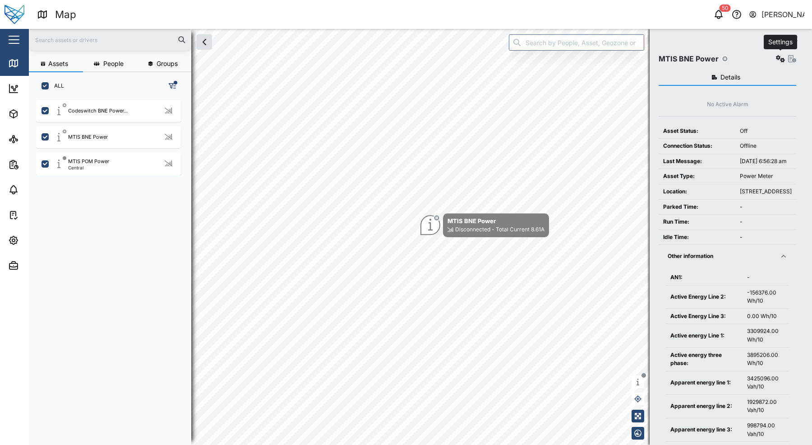
click at [775, 61] on button "button" at bounding box center [781, 58] width 13 height 13
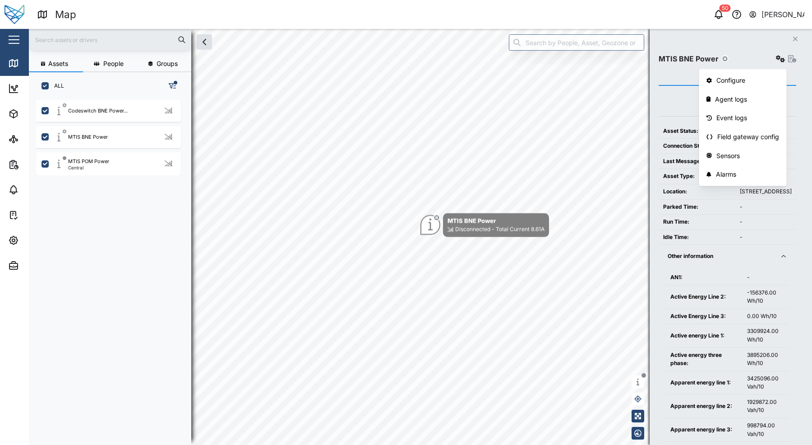
click at [675, 26] on header "Map 50 Sam Gopez" at bounding box center [406, 14] width 812 height 29
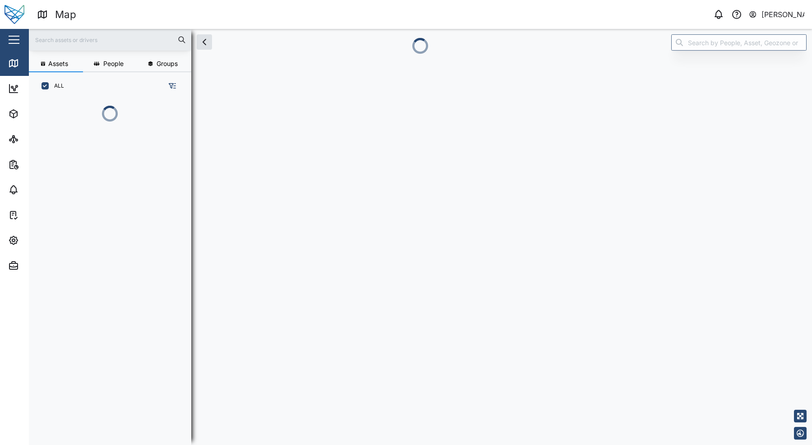
scroll to position [295, 141]
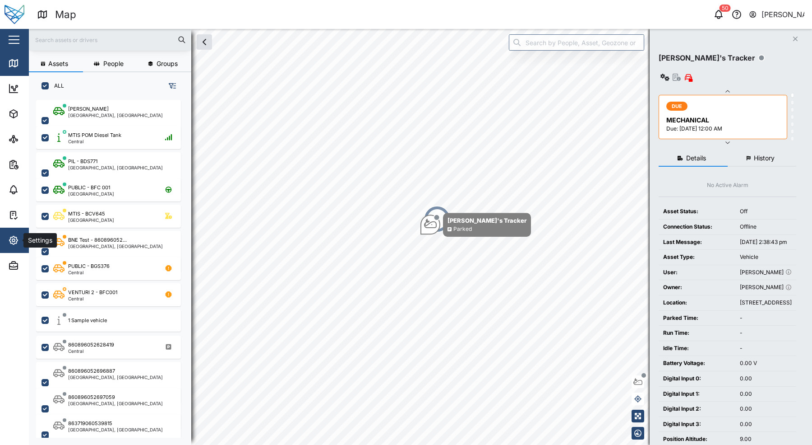
click at [7, 249] on button "Settings" at bounding box center [58, 239] width 117 height 25
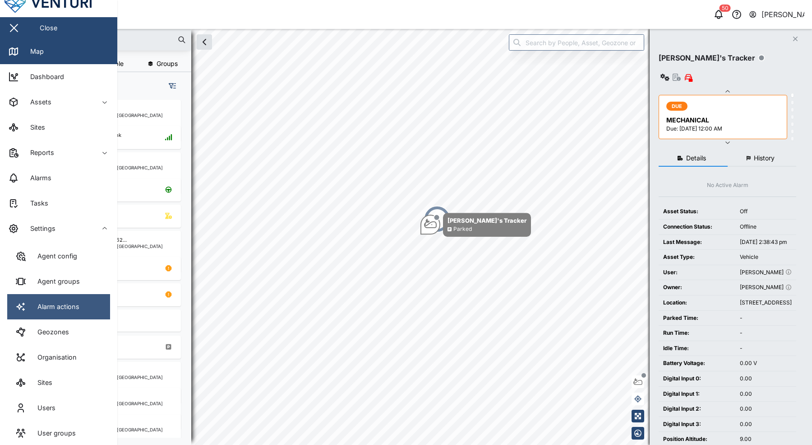
scroll to position [45, 0]
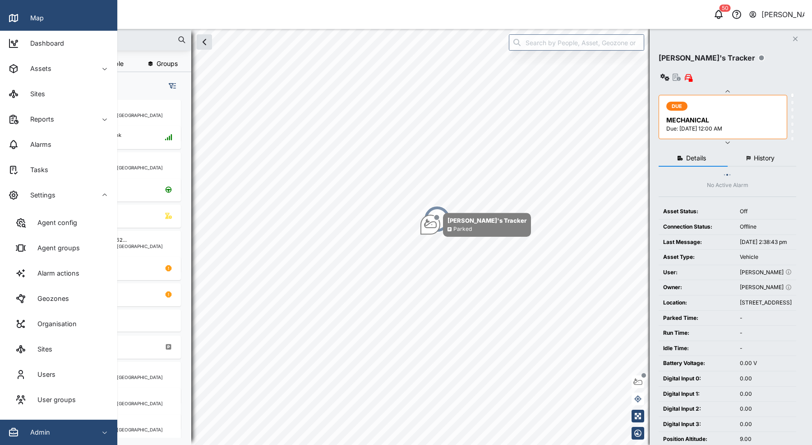
click at [50, 434] on div "Admin" at bounding box center [49, 432] width 82 height 11
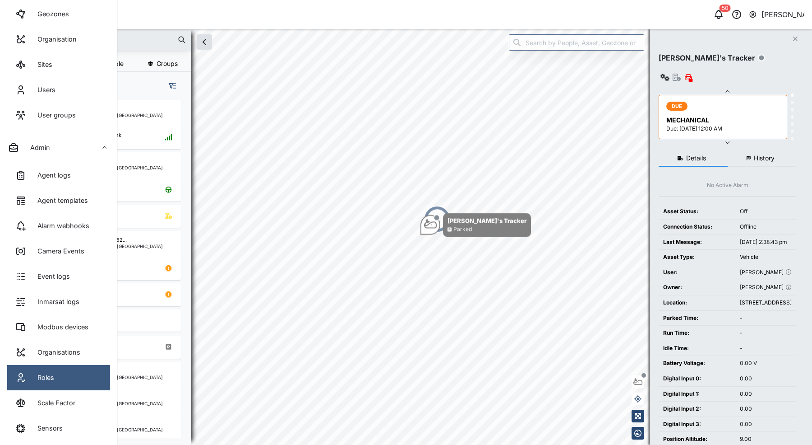
scroll to position [358, 0]
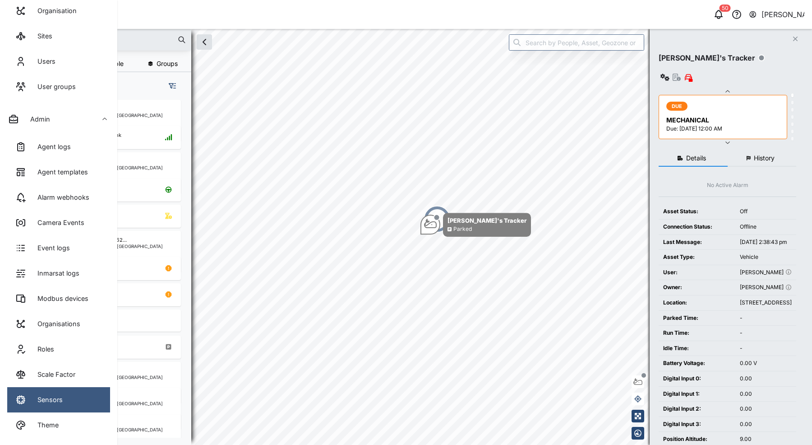
click at [72, 390] on link "Sensors" at bounding box center [58, 399] width 103 height 25
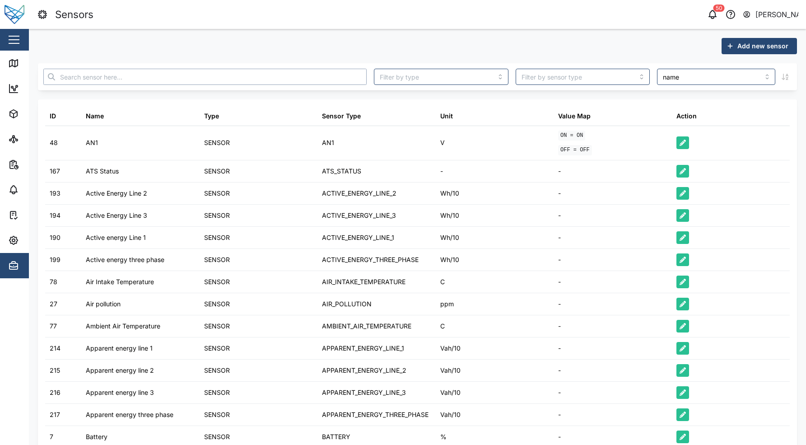
click at [158, 69] on input "text" at bounding box center [204, 77] width 323 height 16
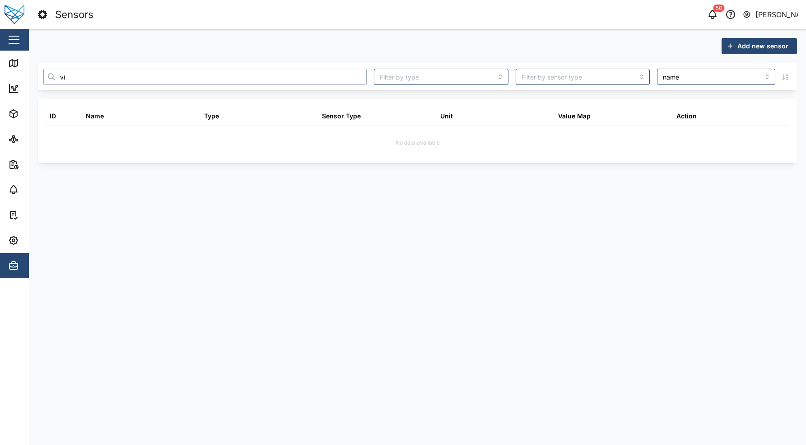
type input "v"
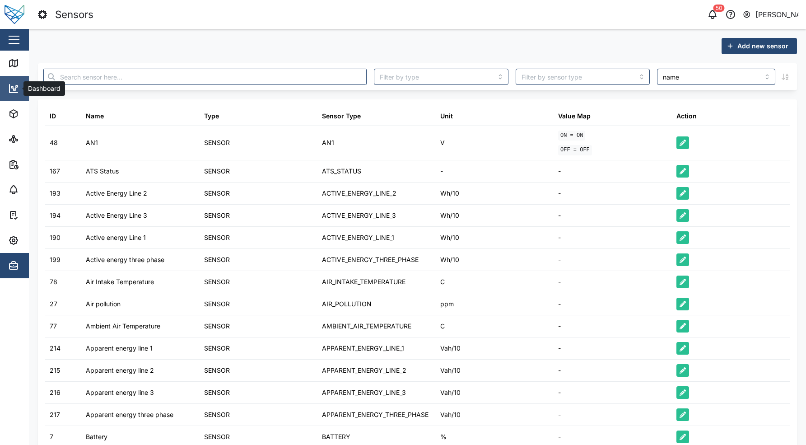
click at [16, 87] on icon at bounding box center [15, 88] width 1 height 2
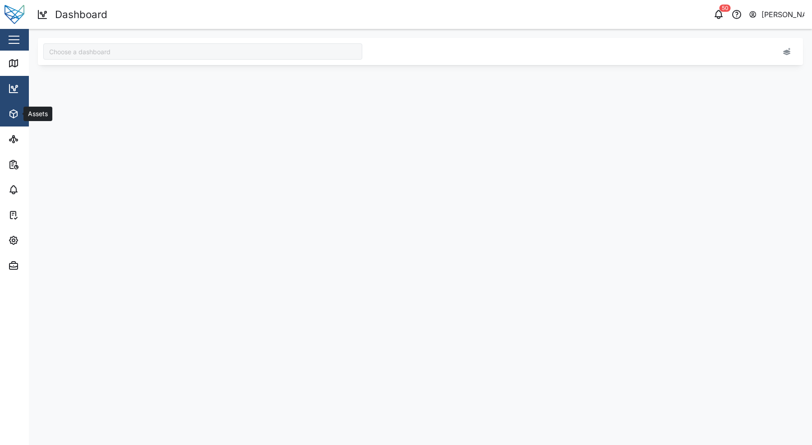
click at [14, 106] on span "Assets" at bounding box center [49, 113] width 82 height 25
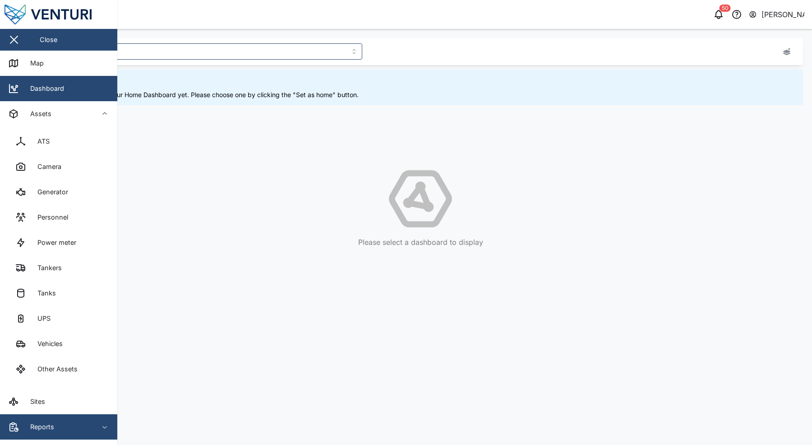
click at [52, 419] on span "Reports" at bounding box center [49, 426] width 82 height 25
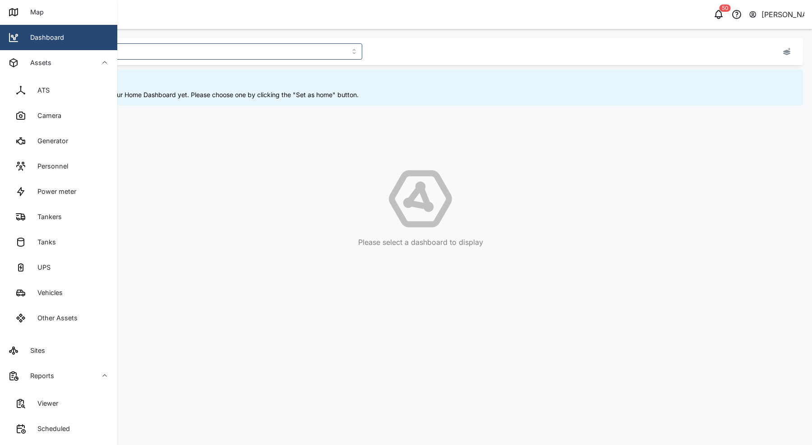
scroll to position [181, 0]
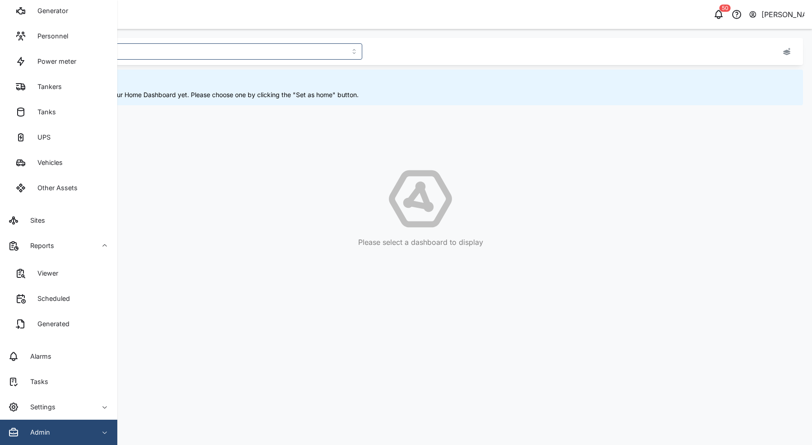
click at [66, 431] on div "Admin" at bounding box center [49, 432] width 82 height 11
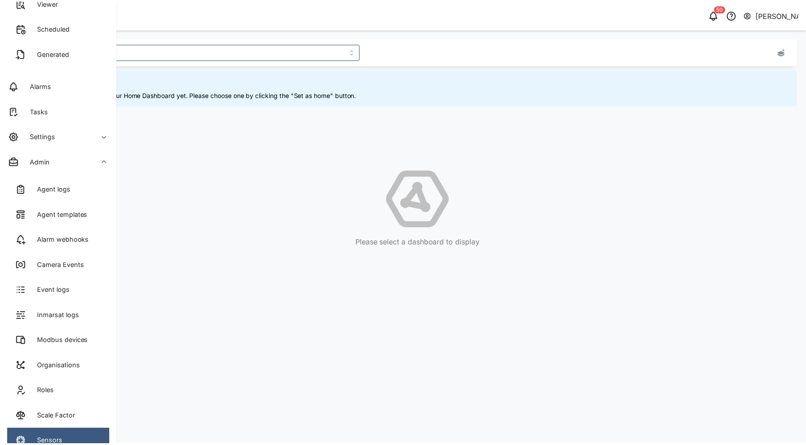
scroll to position [494, 0]
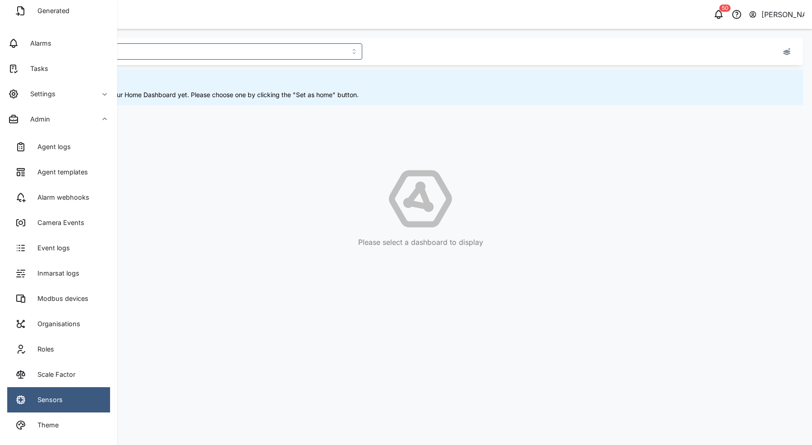
click at [79, 393] on link "Sensors" at bounding box center [58, 399] width 103 height 25
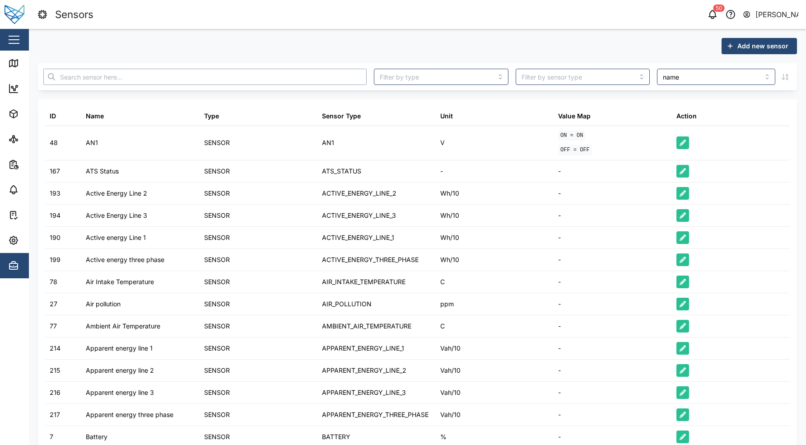
click at [205, 79] on input "text" at bounding box center [204, 77] width 323 height 16
